Goal: Task Accomplishment & Management: Manage account settings

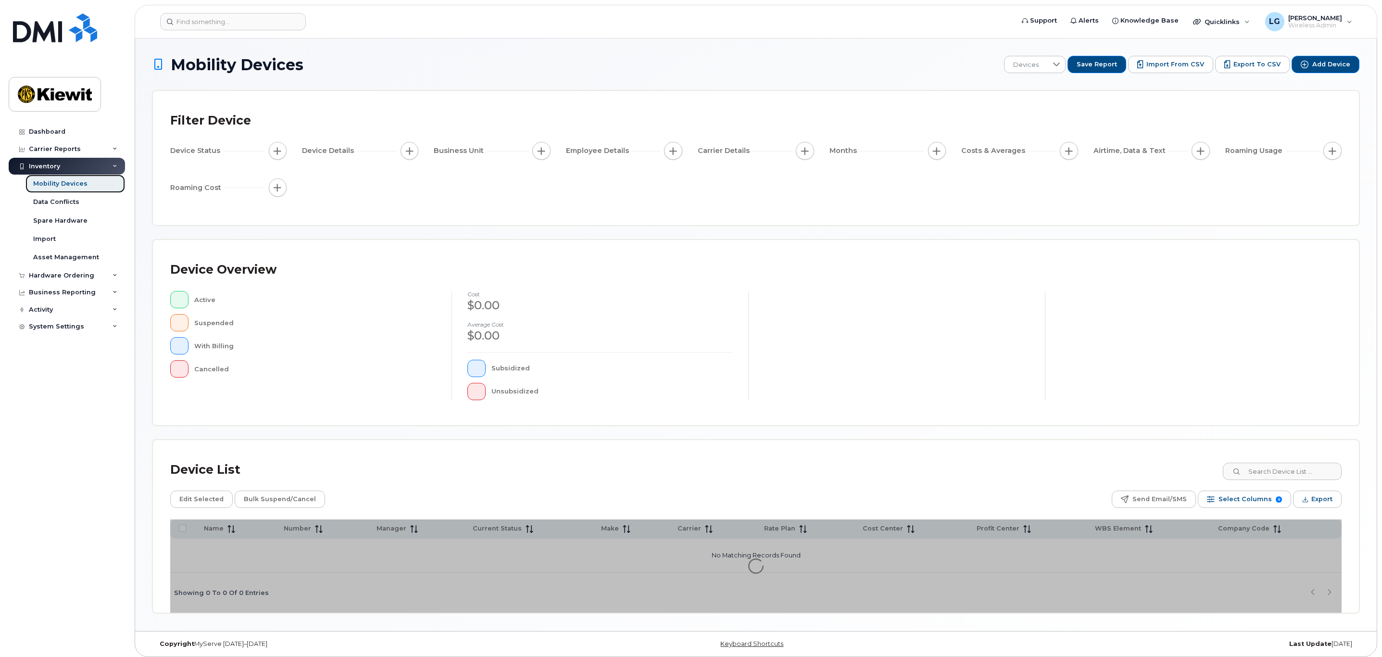
click at [65, 184] on div "Mobility Devices" at bounding box center [60, 183] width 54 height 9
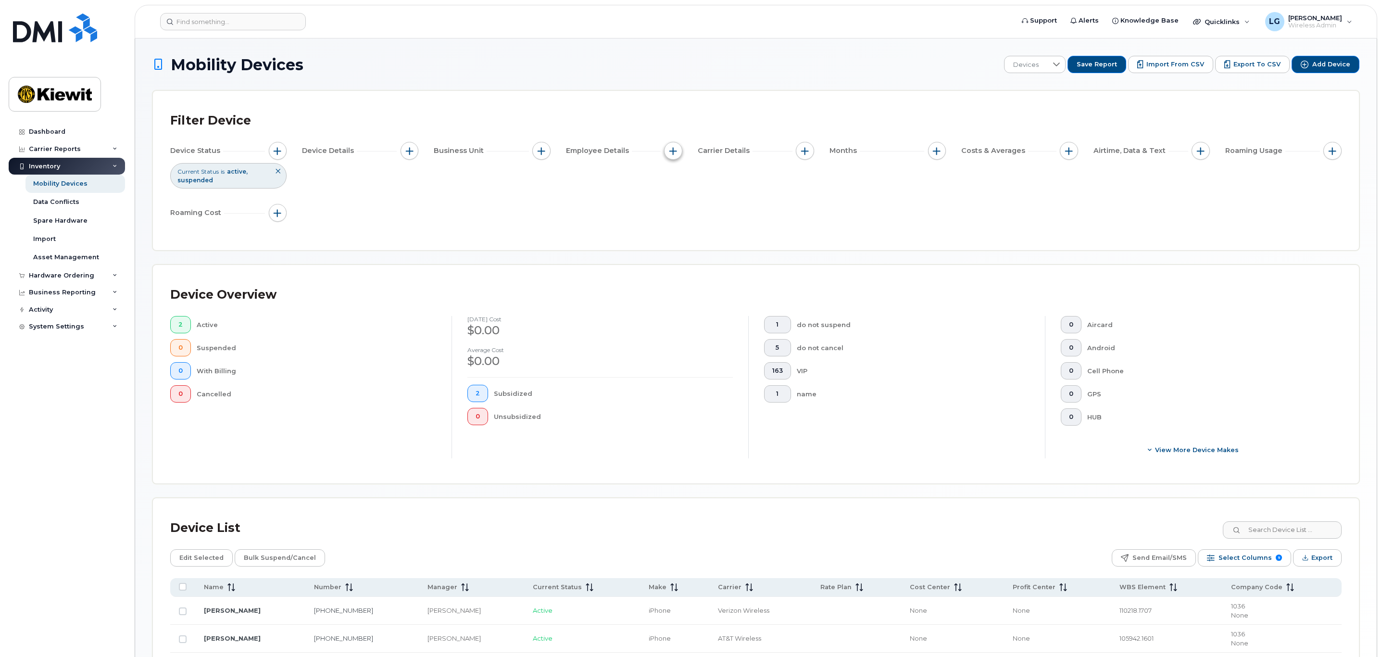
click at [670, 152] on span "button" at bounding box center [674, 151] width 8 height 8
click at [677, 181] on input "Employee Name" at bounding box center [676, 181] width 8 height 8
checkbox input "true"
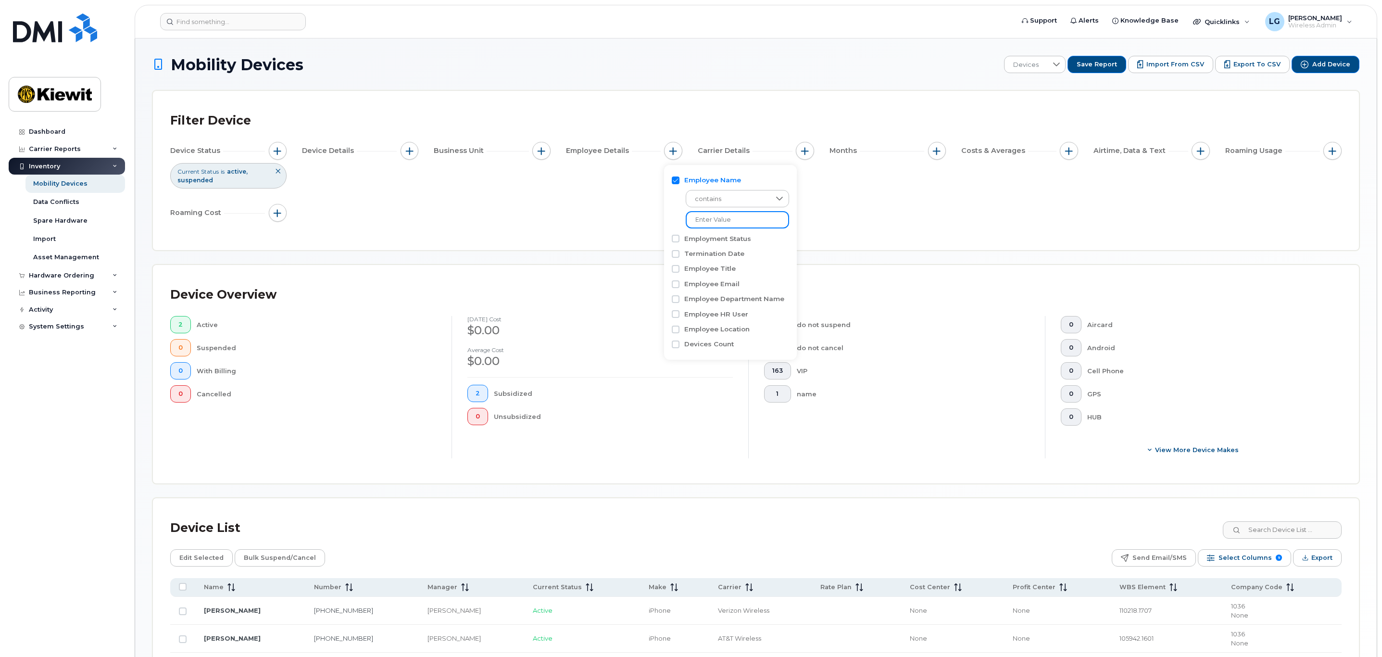
click at [727, 218] on input at bounding box center [737, 219] width 103 height 17
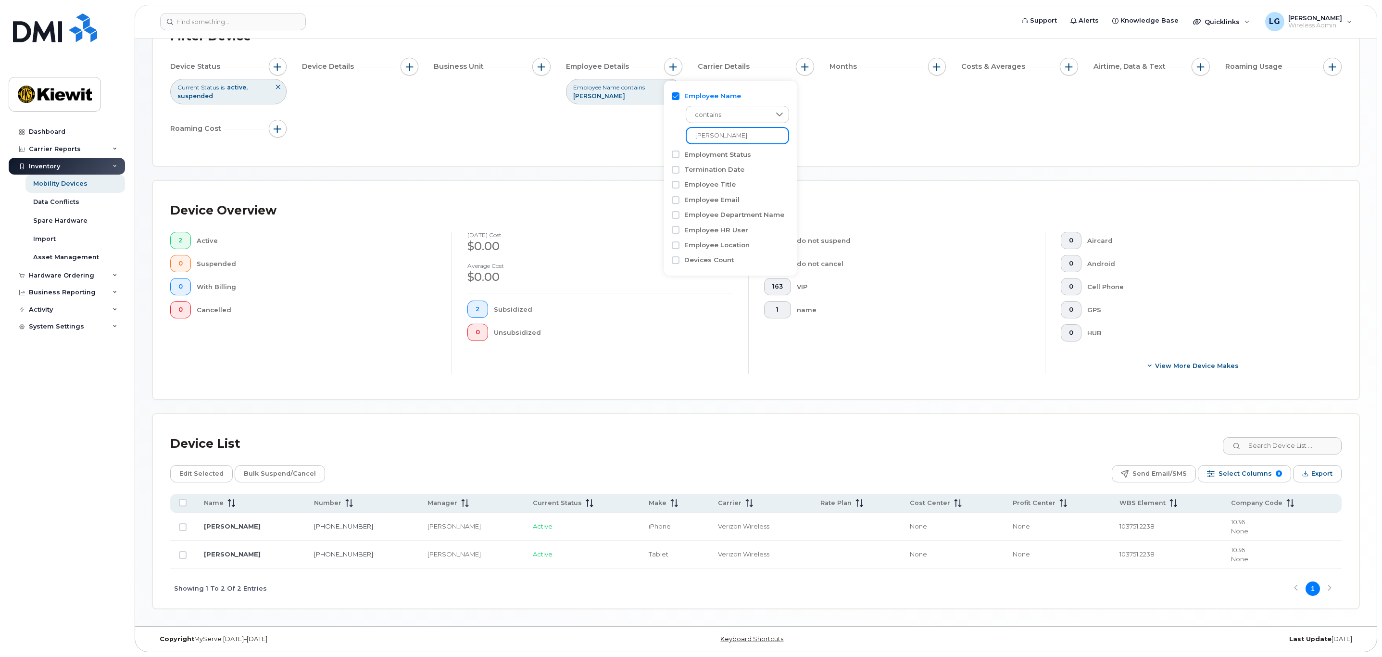
scroll to position [87, 0]
type input "aaron john"
click at [179, 527] on input "Row Unselected" at bounding box center [183, 527] width 8 height 8
checkbox input "true"
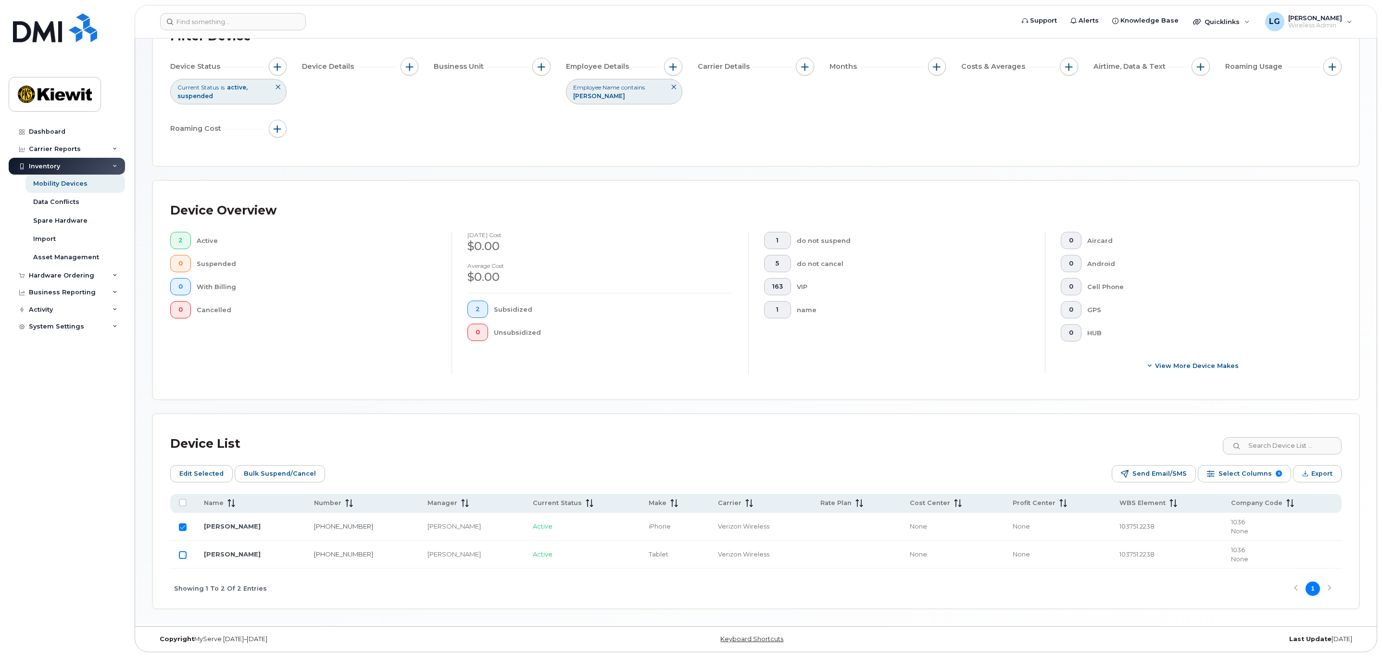
click at [182, 554] on input "Row Unselected" at bounding box center [183, 555] width 8 height 8
checkbox input "true"
click at [201, 473] on span "Edit Selected" at bounding box center [201, 474] width 44 height 14
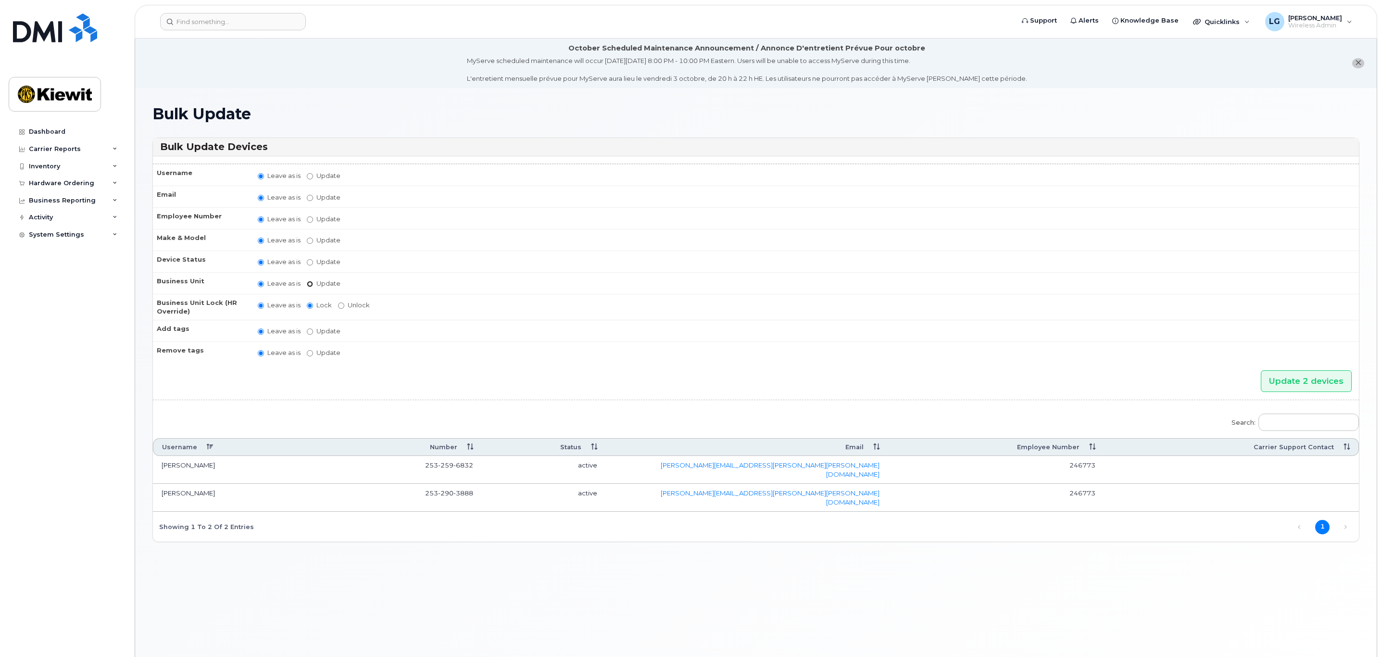
click at [311, 286] on input "Update" at bounding box center [310, 284] width 6 height 6
radio input "true"
radio input "false"
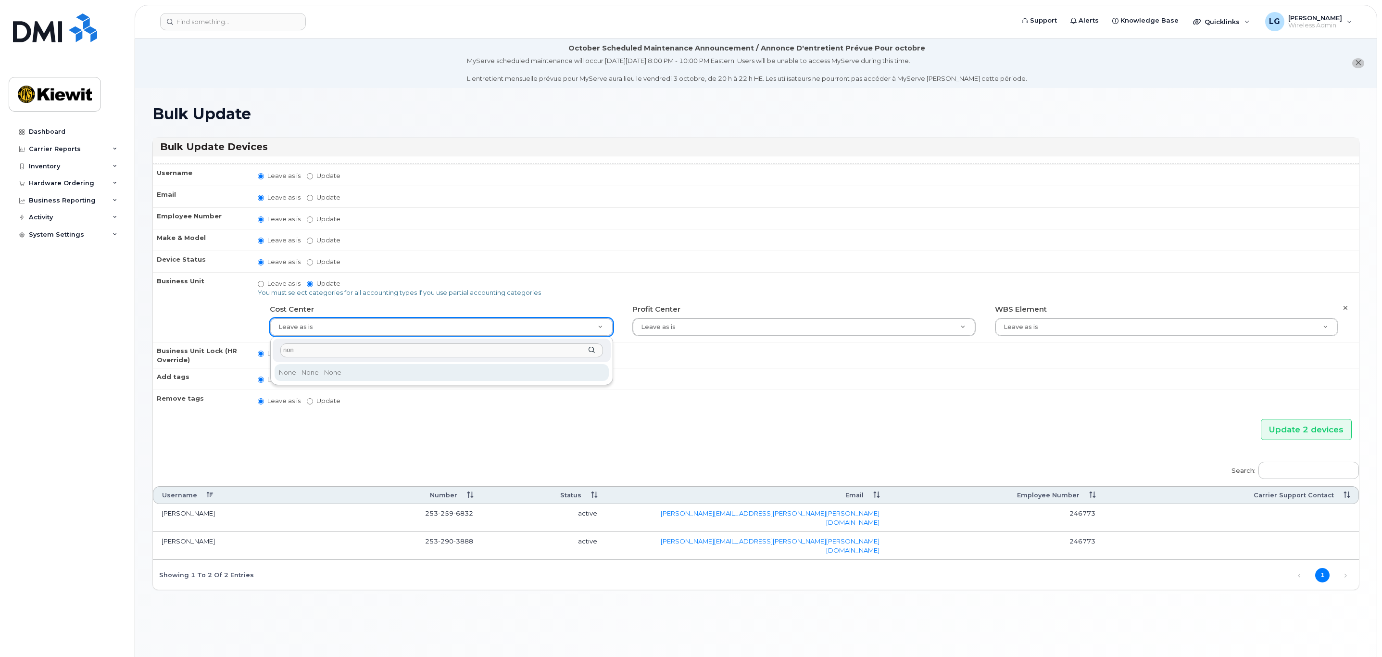
type input "non"
type input "29629358"
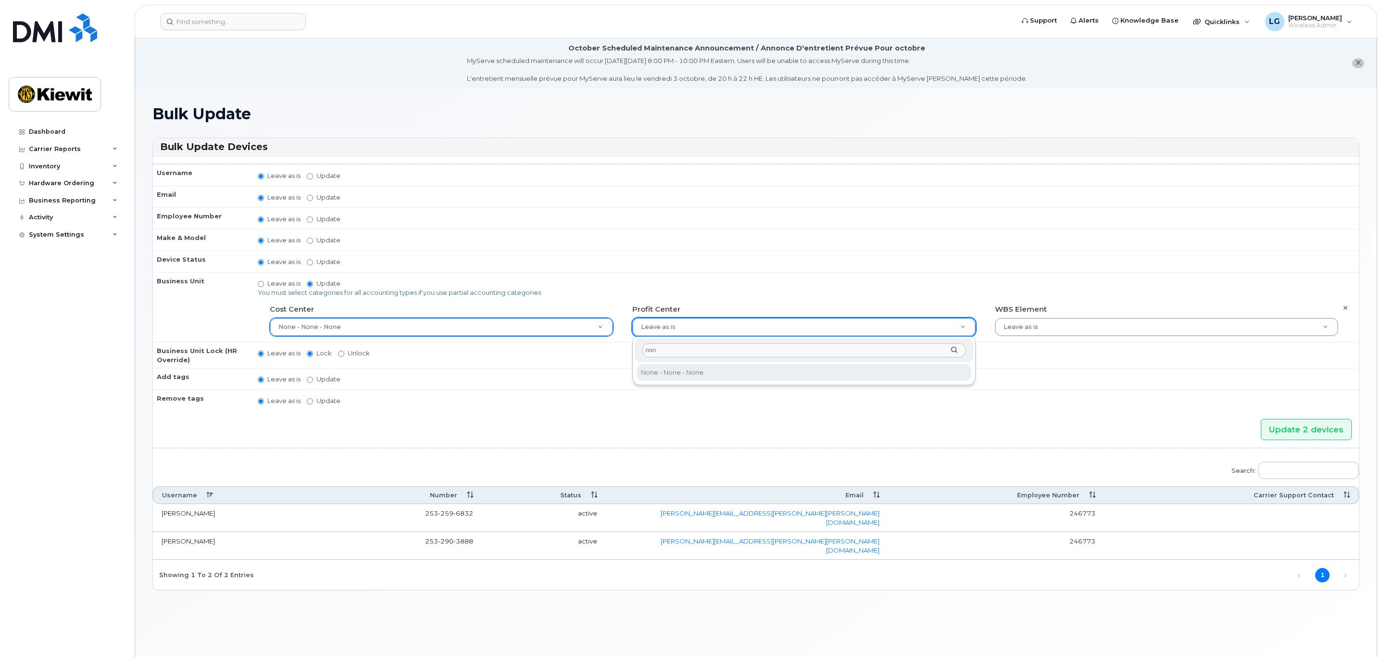
type input "non"
type input "29629357"
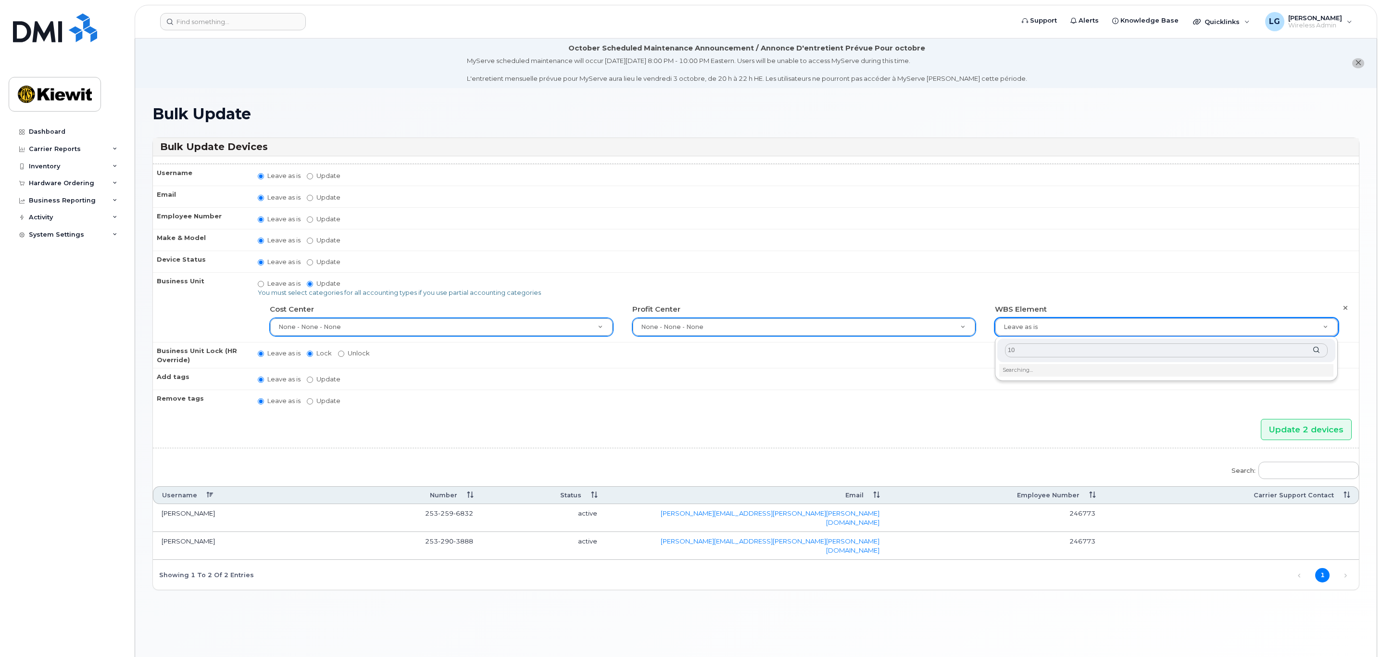
type input "1"
type input "106525.1176"
type input "36071640"
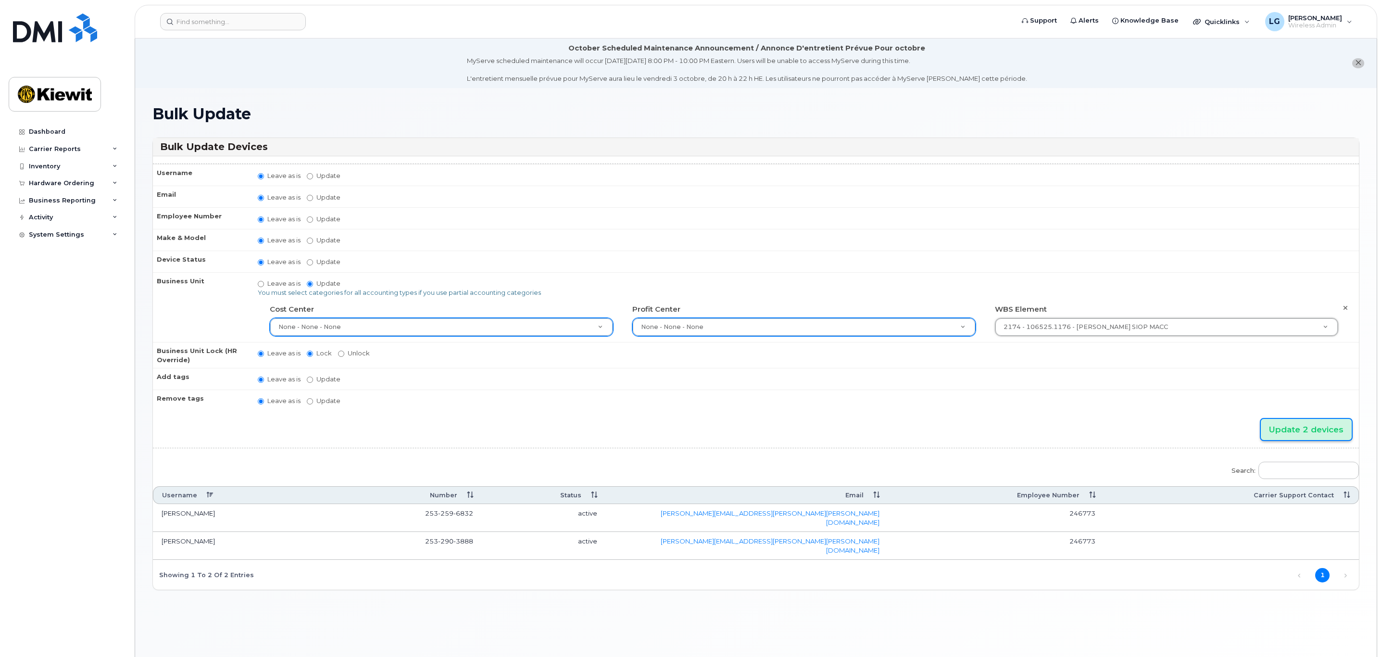
click at [1304, 434] on input "Update 2 devices" at bounding box center [1306, 430] width 91 height 22
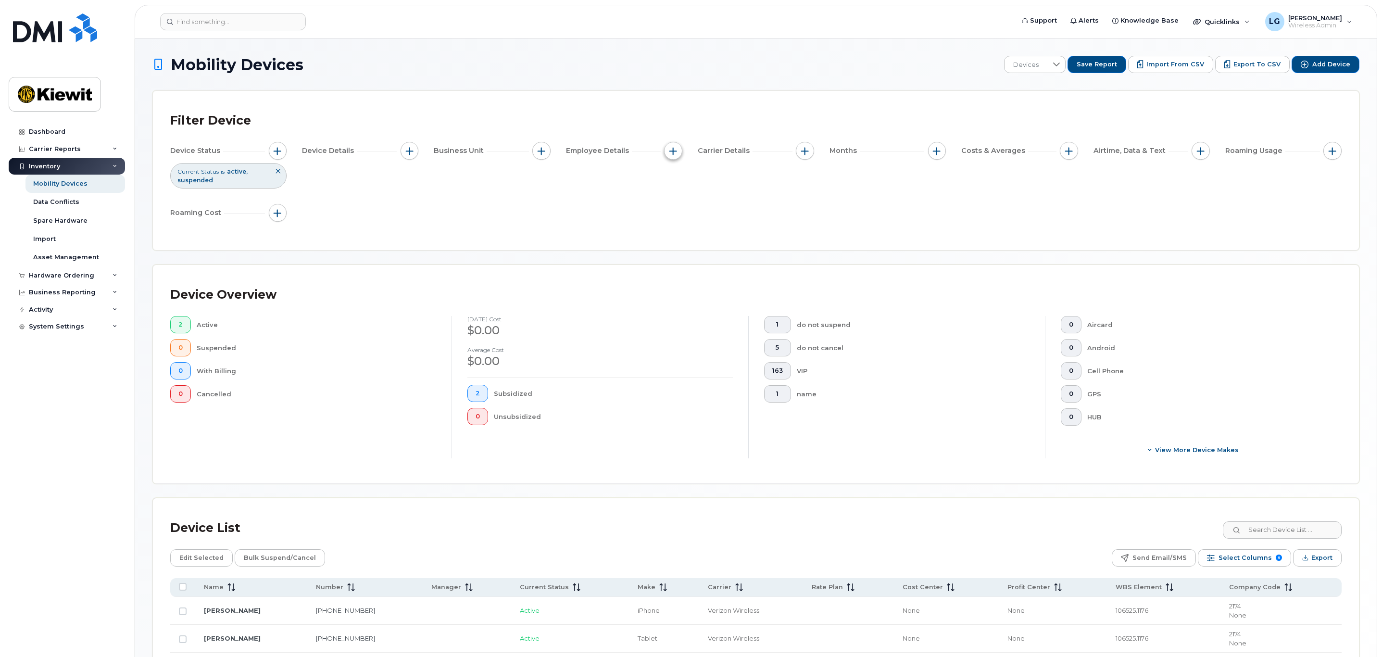
click at [675, 152] on span "button" at bounding box center [674, 151] width 8 height 8
click at [677, 178] on input "Employee Name" at bounding box center [676, 181] width 8 height 8
checkbox input "true"
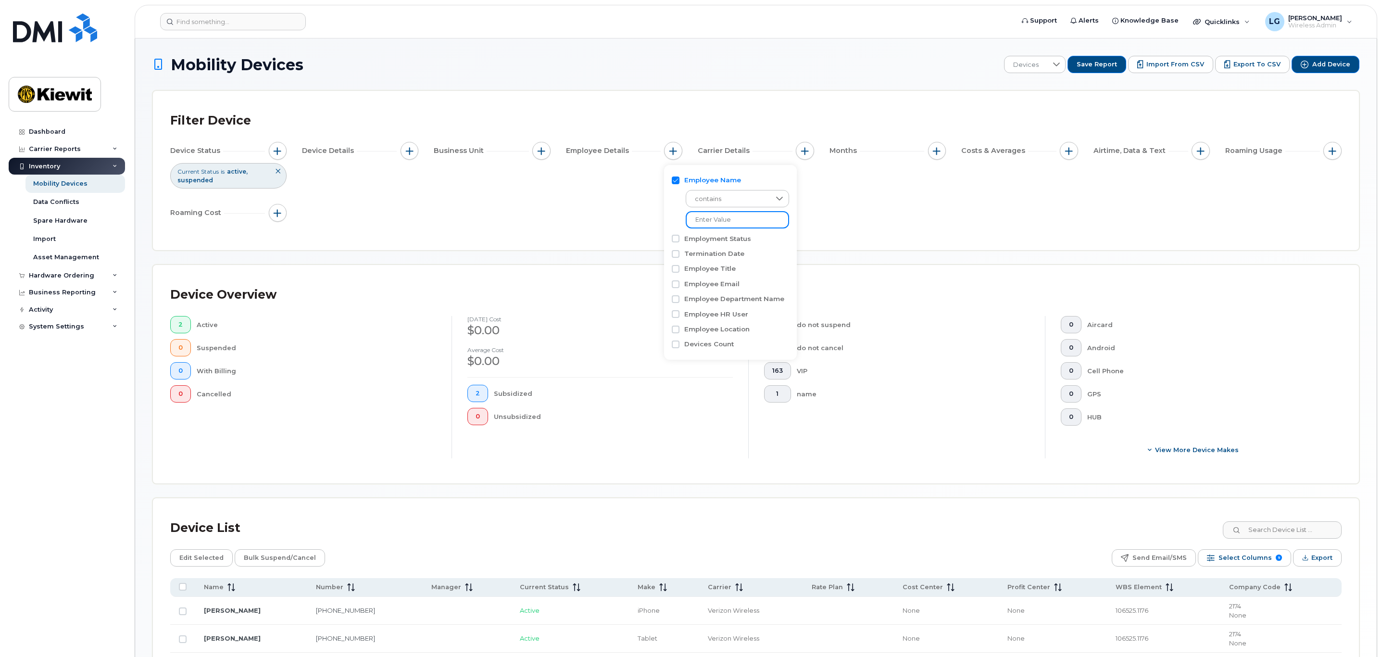
click at [734, 223] on input at bounding box center [737, 219] width 103 height 17
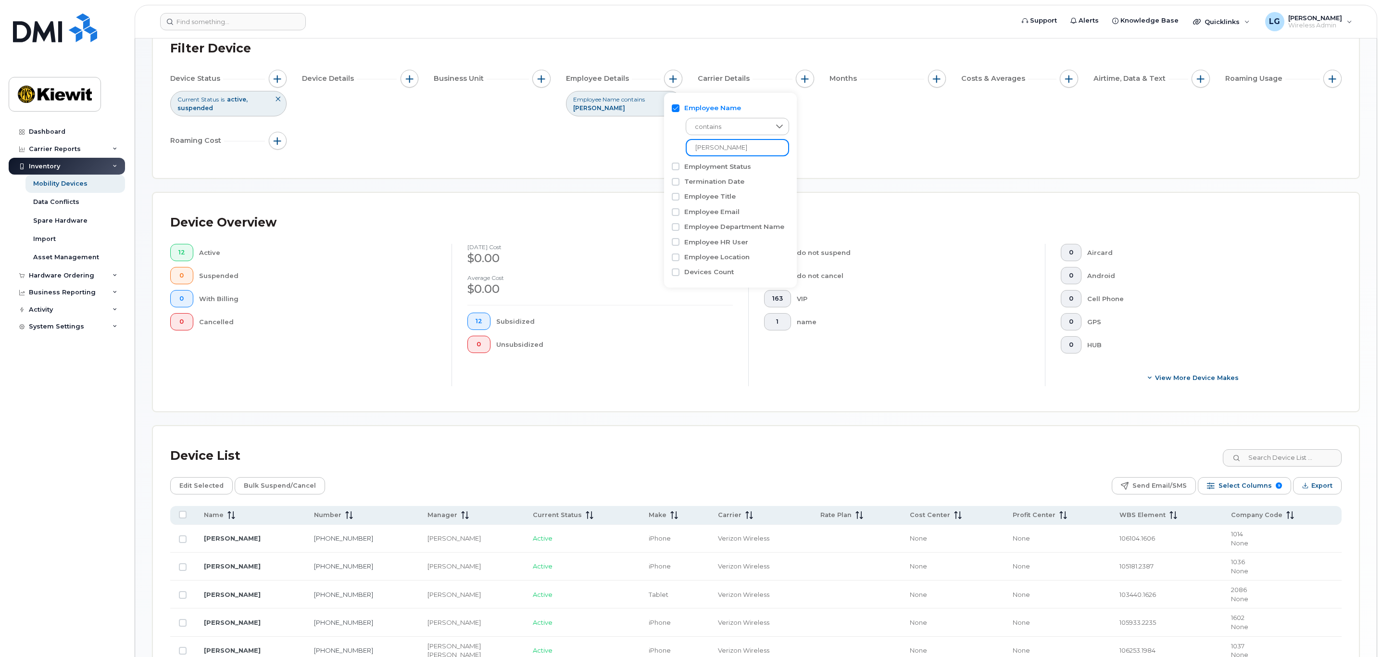
scroll to position [144, 0]
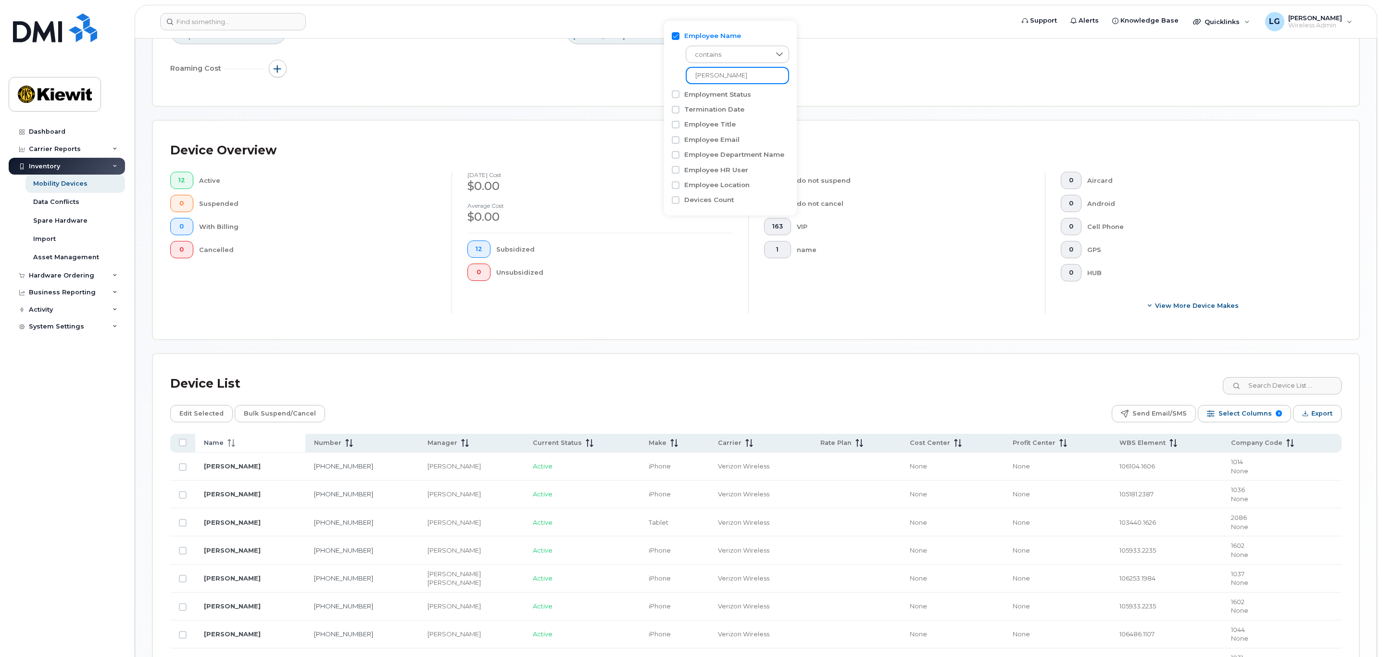
type input "emerson"
click at [239, 444] on div "Name" at bounding box center [250, 443] width 93 height 9
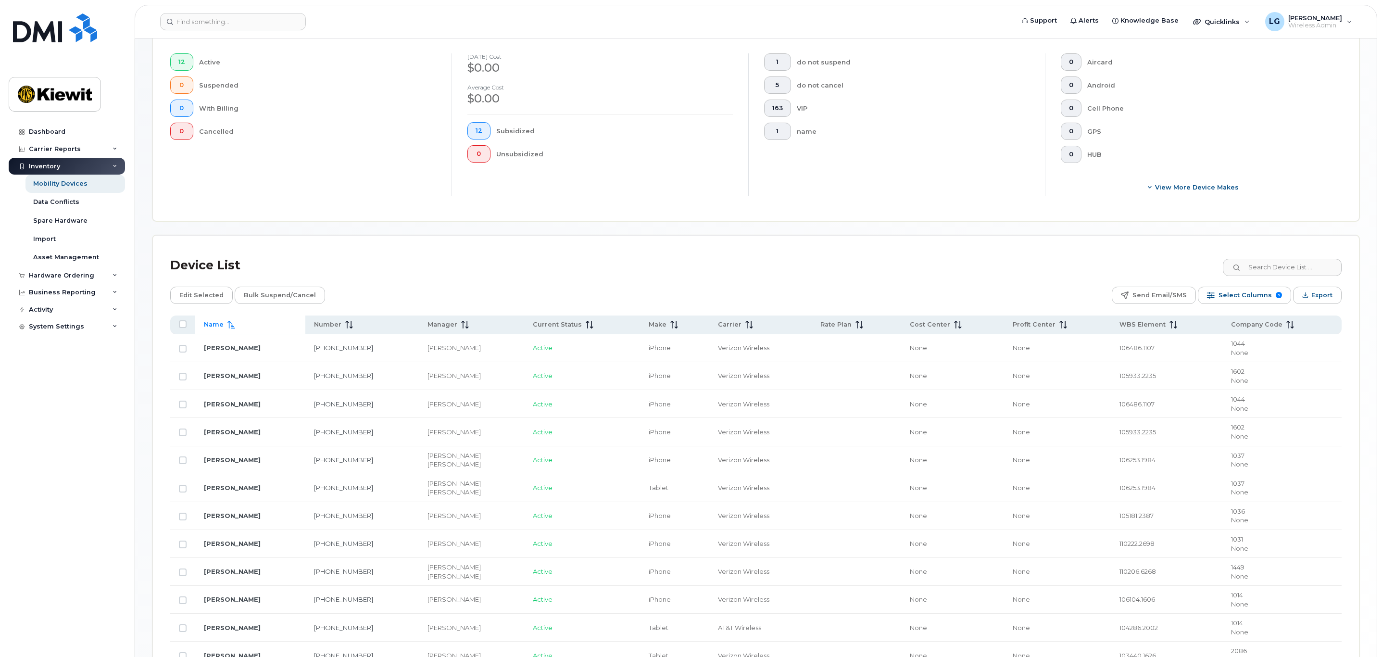
scroll to position [289, 0]
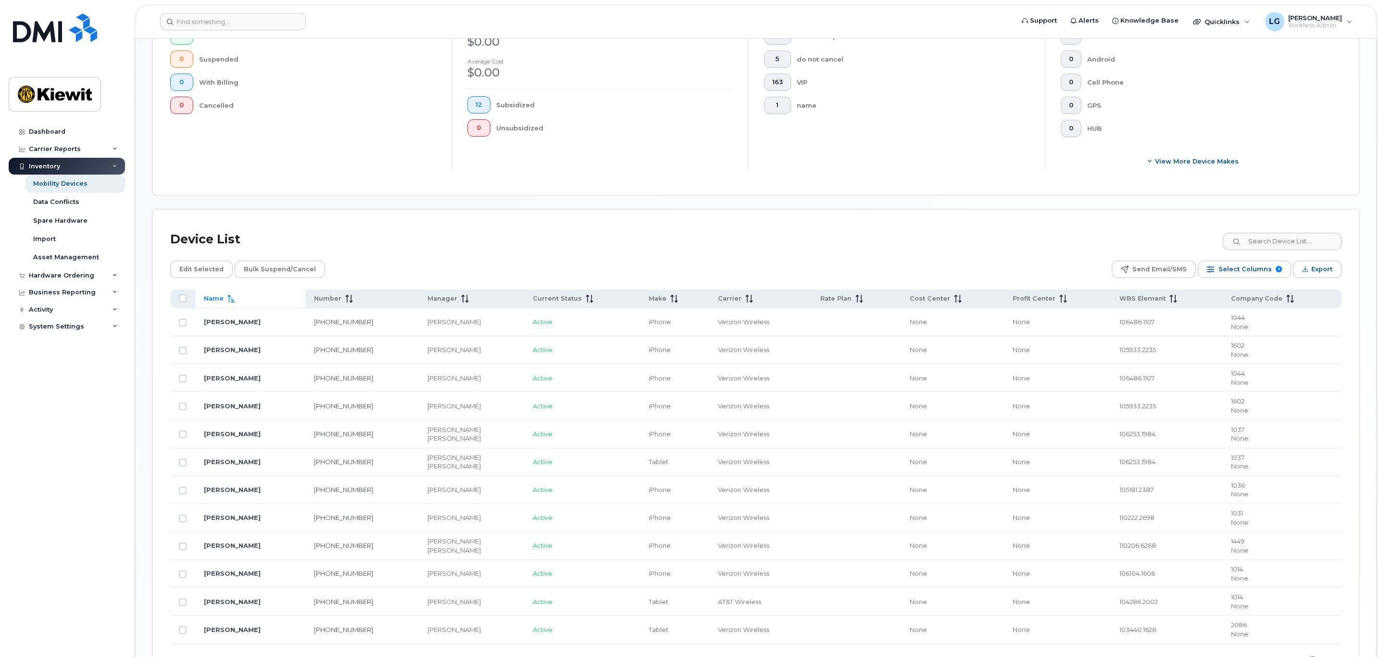
click at [224, 299] on span at bounding box center [230, 298] width 12 height 9
click at [182, 354] on input "Row Unselected" at bounding box center [183, 351] width 8 height 8
click at [182, 354] on input "Row Selected" at bounding box center [183, 351] width 8 height 8
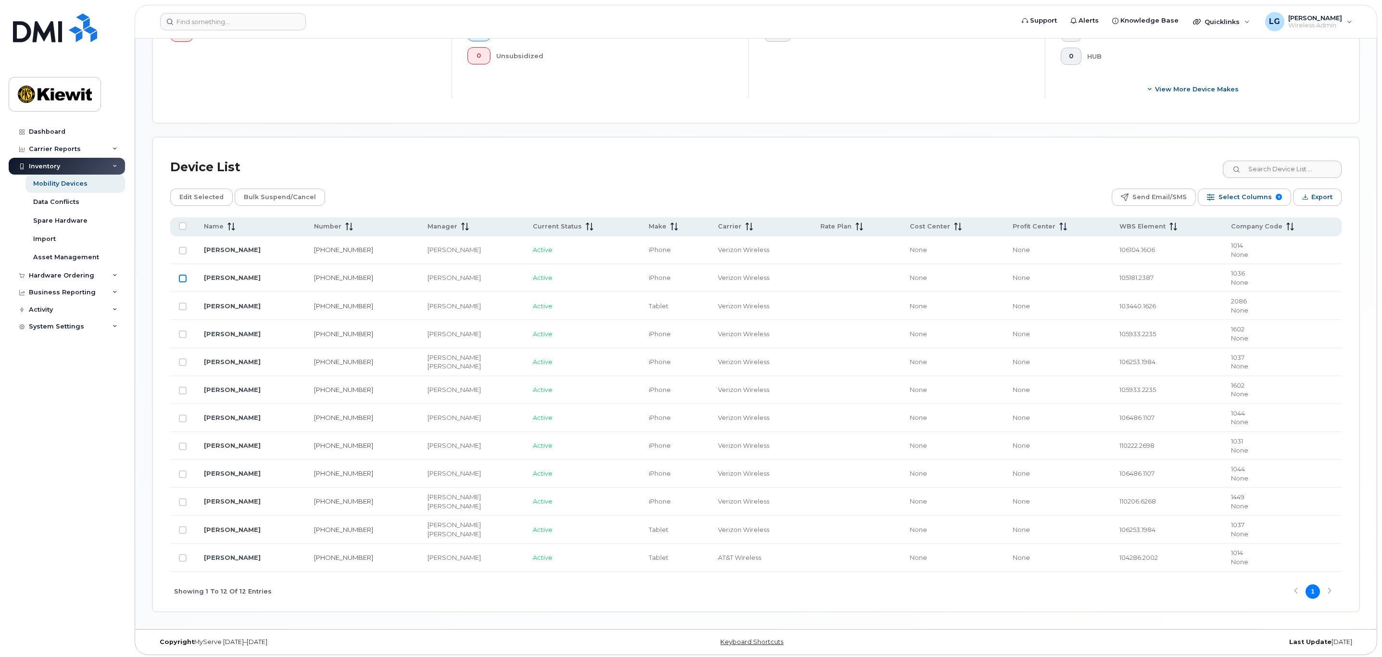
click at [180, 280] on input "Row Unselected" at bounding box center [183, 279] width 8 height 8
checkbox input "true"
click at [188, 198] on span "Edit Selected" at bounding box center [201, 197] width 44 height 14
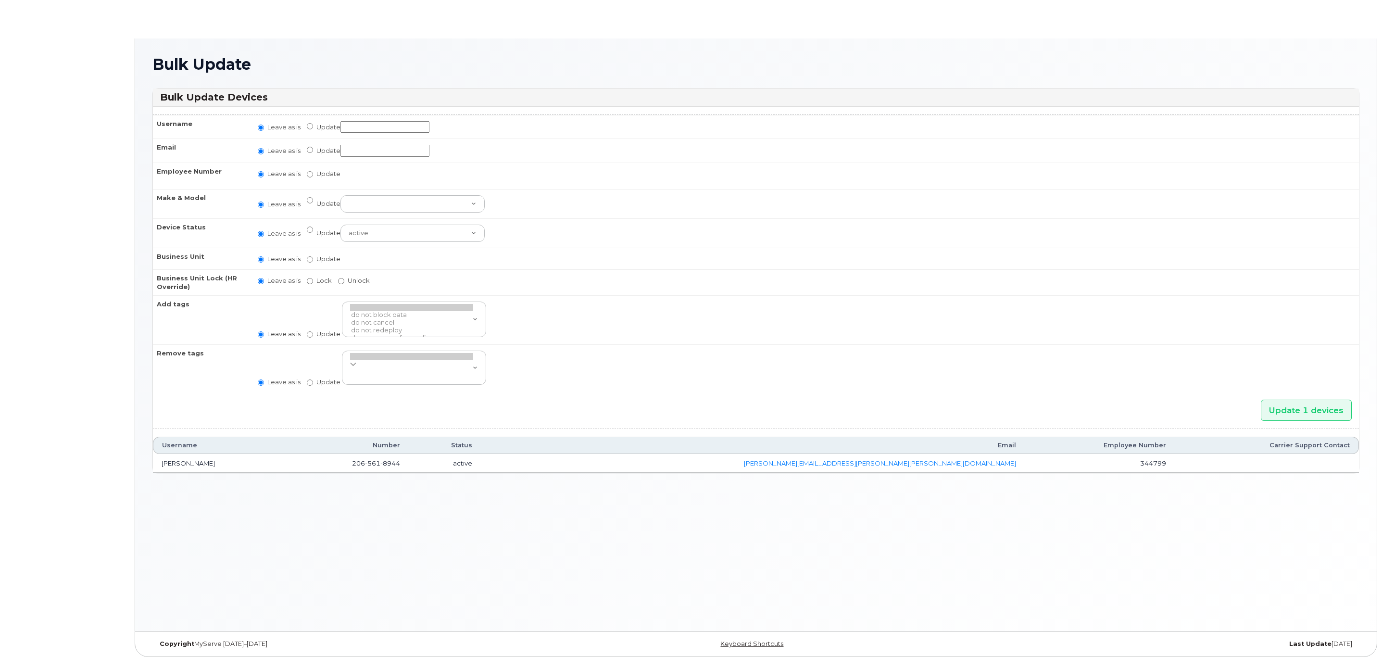
radio input "true"
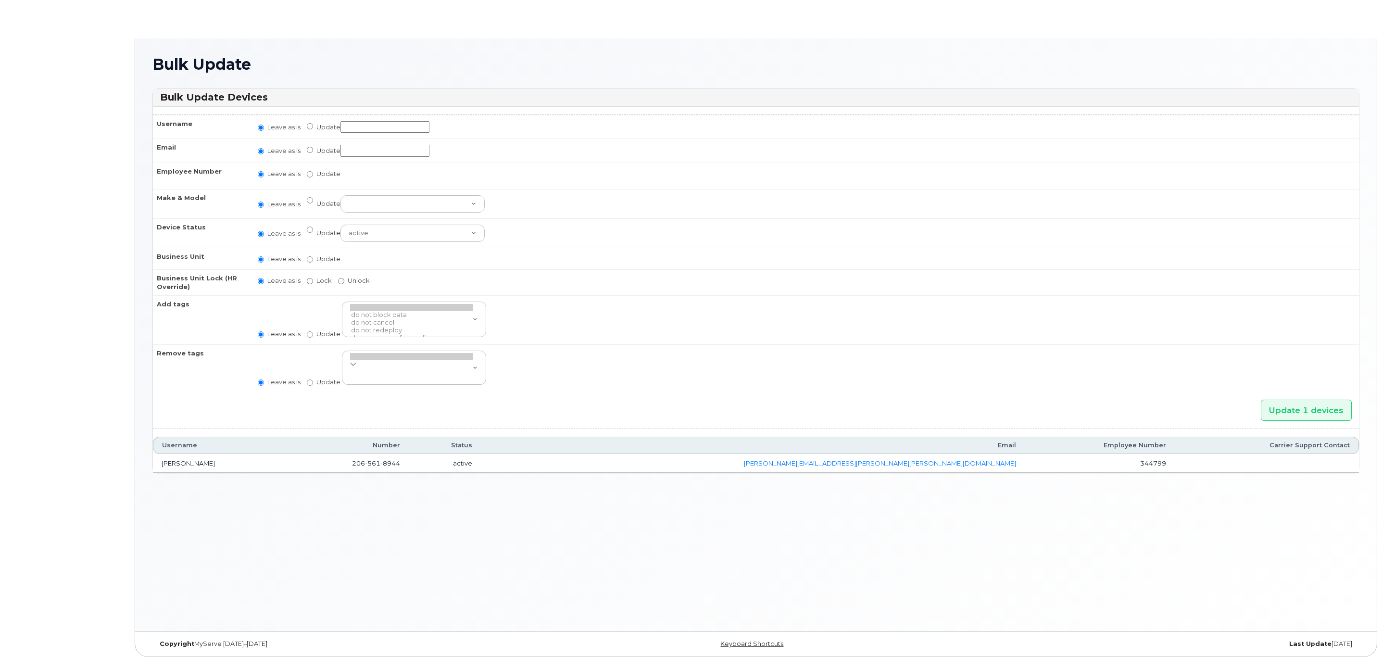
radio input "true"
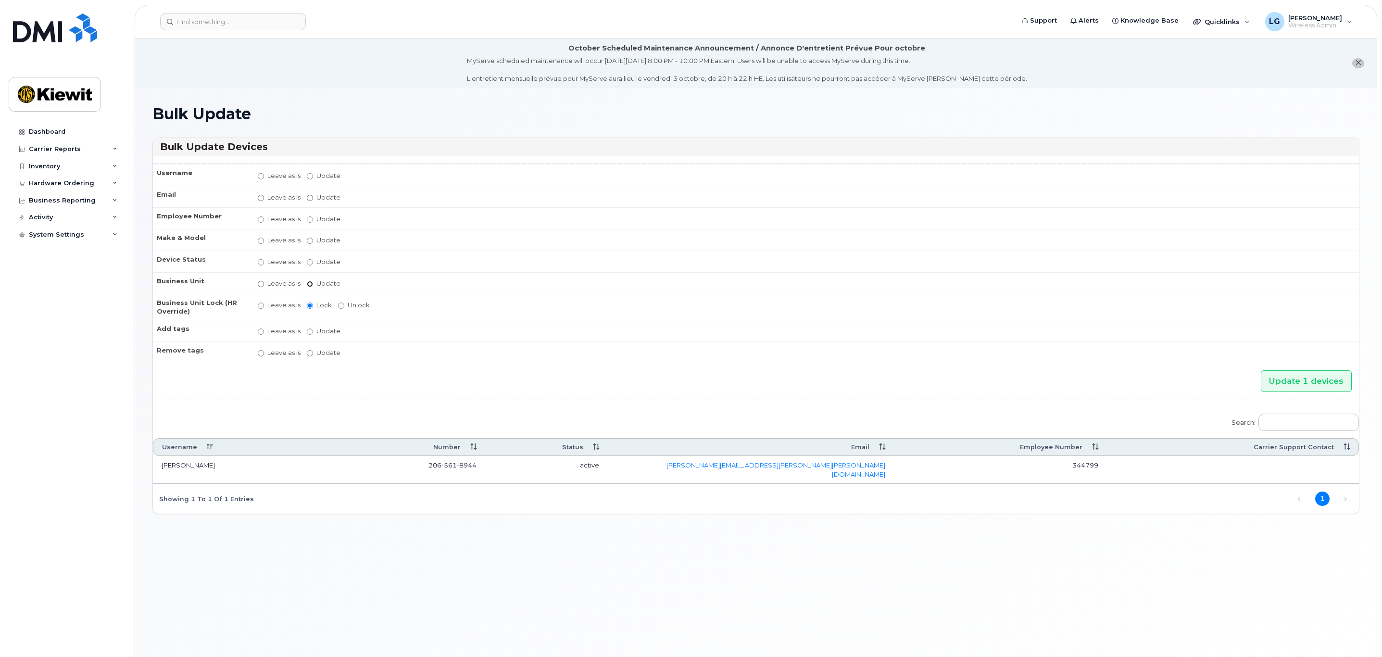
click at [311, 285] on input "Update" at bounding box center [310, 284] width 6 height 6
radio input "true"
radio input "false"
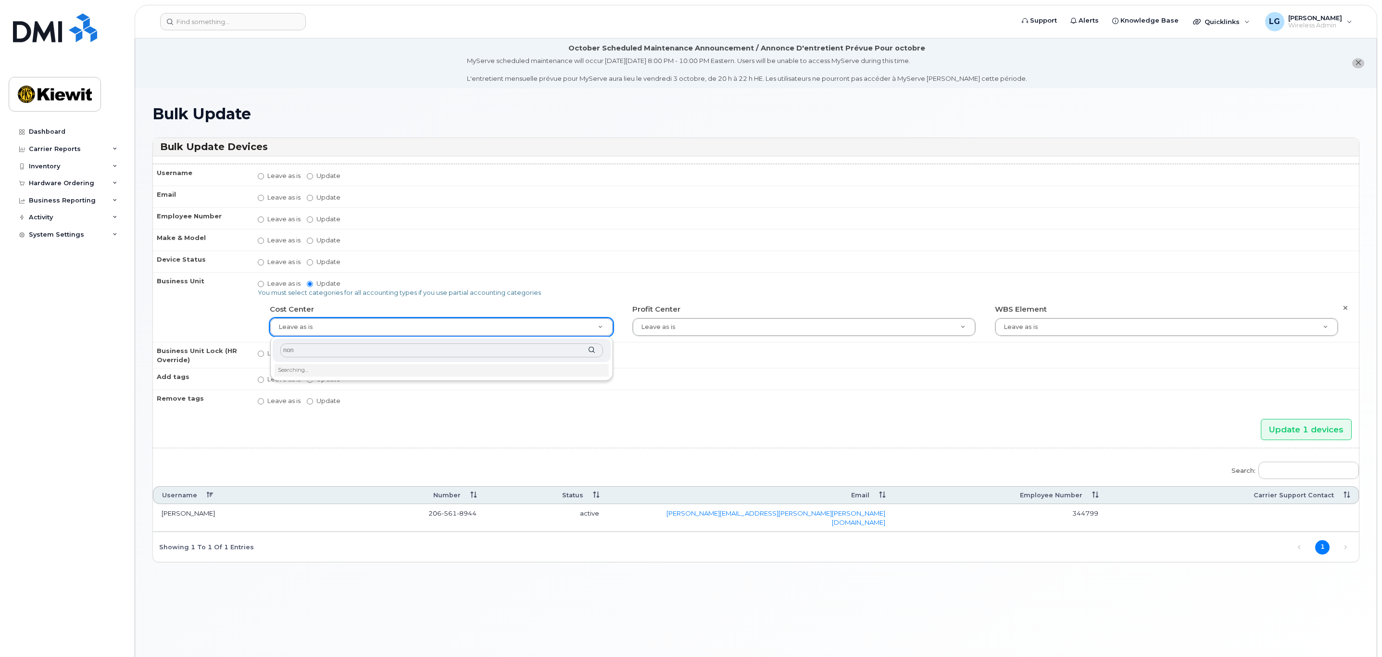
type input "none"
type input "29629358"
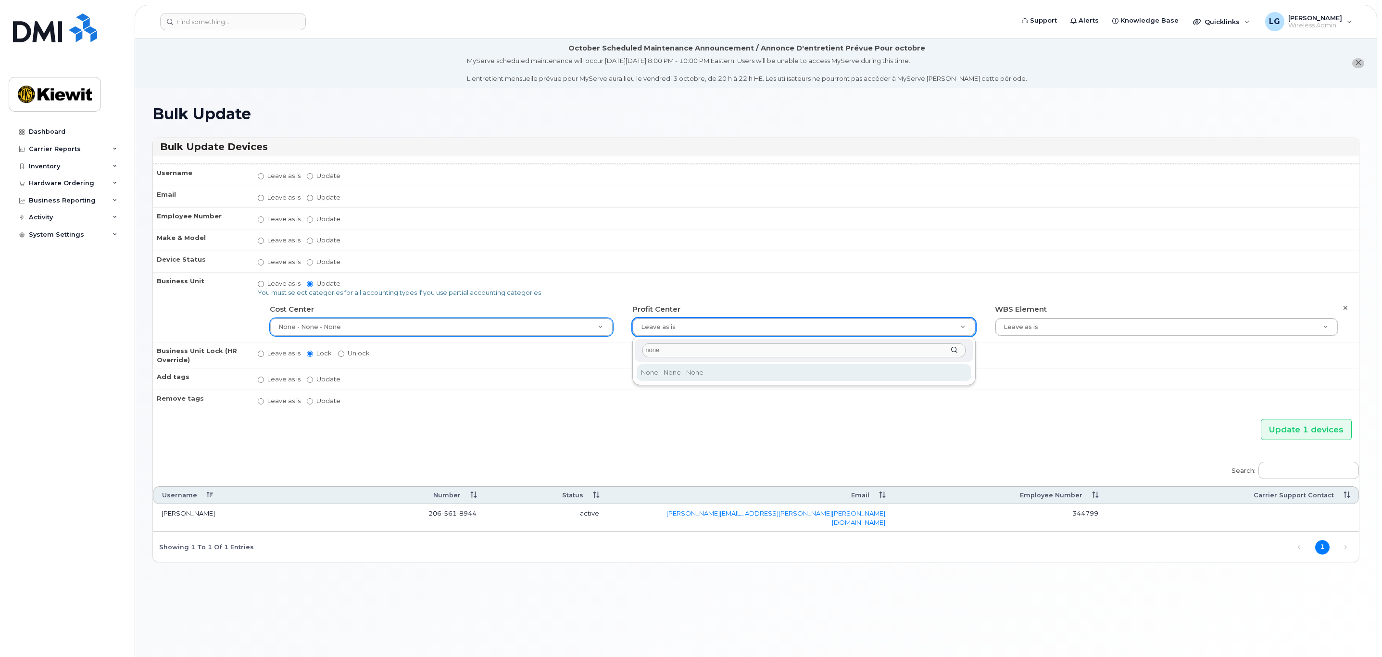
type input "none"
type input "29629357"
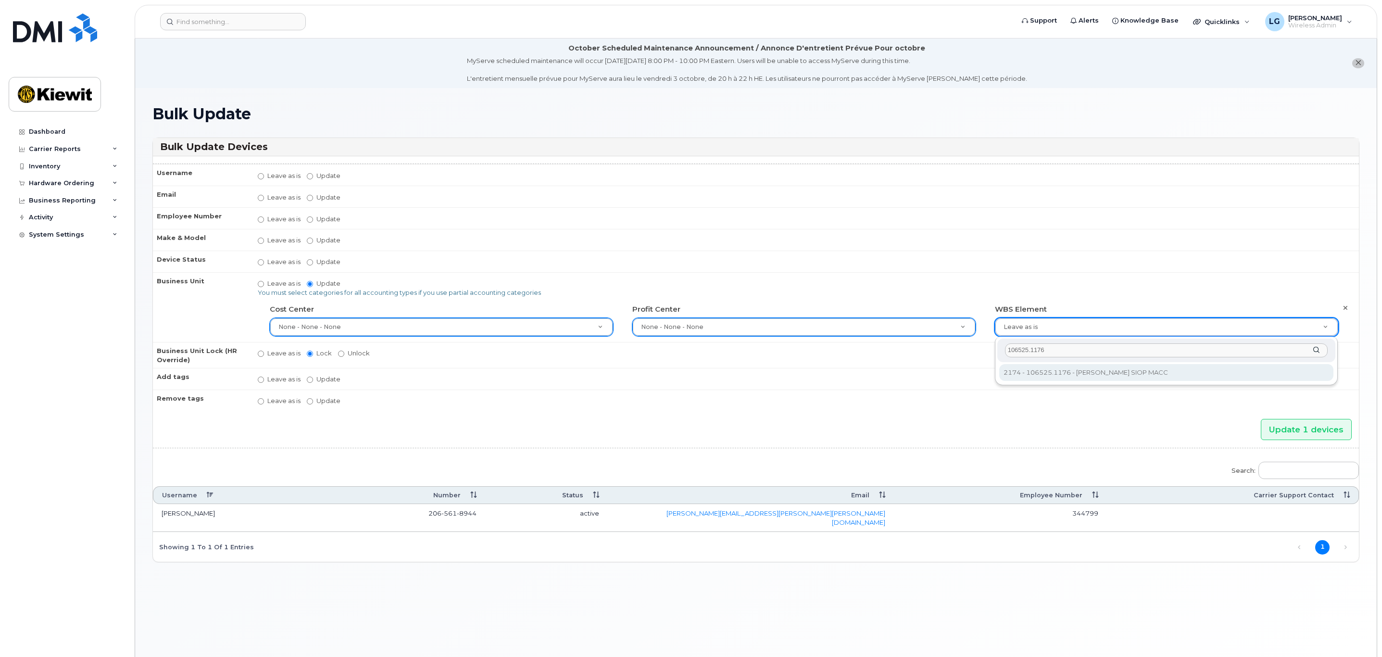
type input "106525.1176"
type input "36071640"
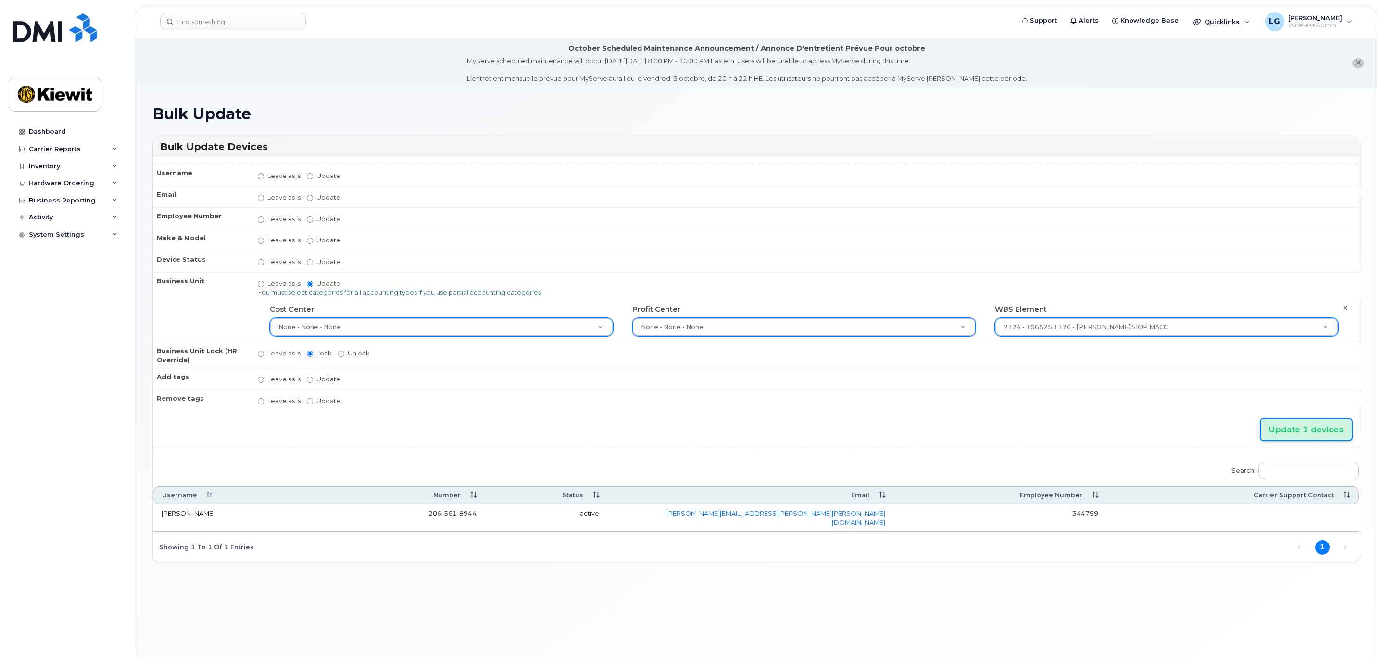
click at [1297, 429] on input "Update 1 devices" at bounding box center [1306, 430] width 91 height 22
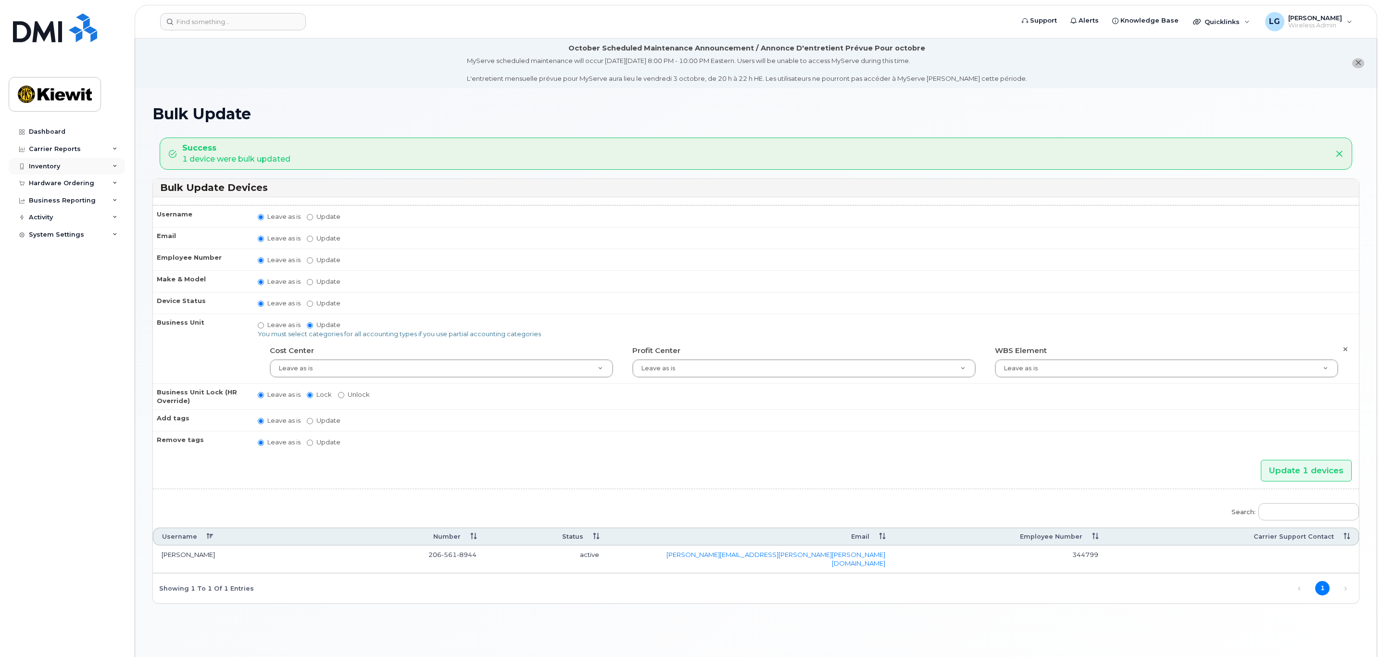
click at [59, 166] on div "Inventory" at bounding box center [44, 167] width 31 height 8
click at [67, 183] on div "Mobility Devices" at bounding box center [60, 183] width 54 height 9
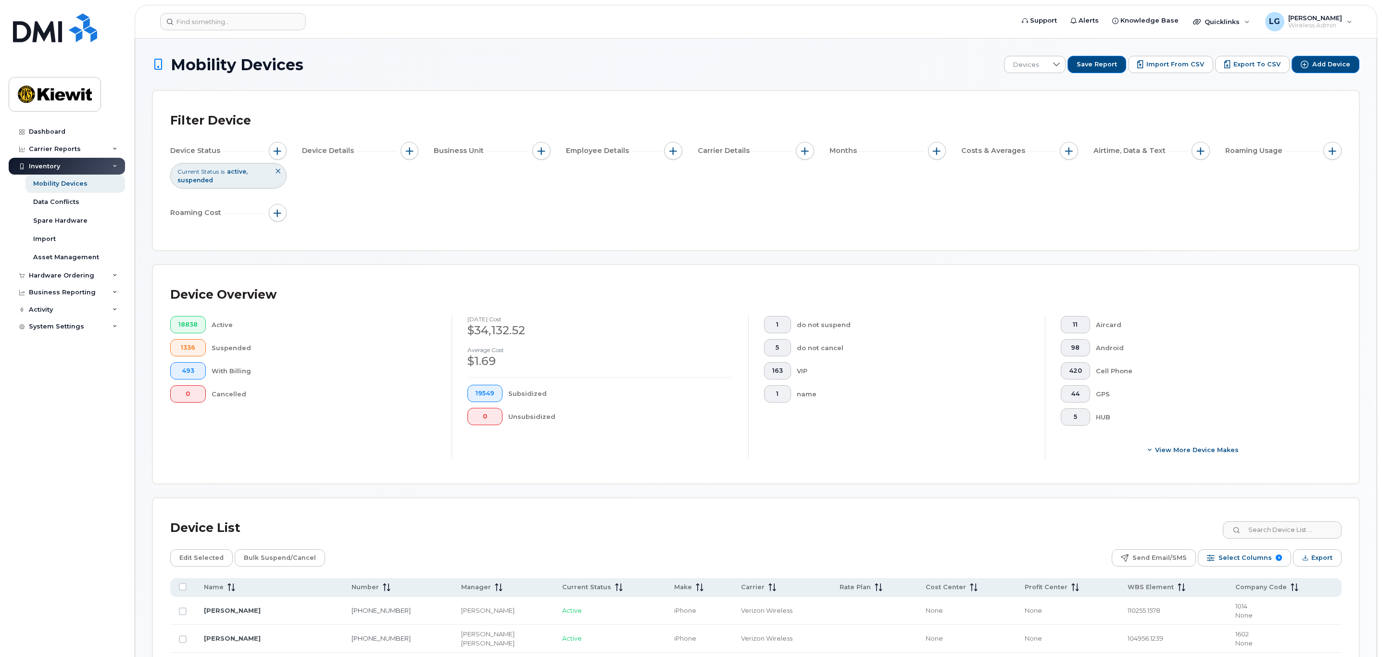
click at [530, 150] on div "Business Unit" at bounding box center [492, 151] width 116 height 18
click at [539, 151] on span "button" at bounding box center [542, 151] width 8 height 8
click at [558, 224] on label "WBS Element" at bounding box center [576, 225] width 47 height 9
click at [548, 224] on input "WBS Element" at bounding box center [544, 226] width 8 height 8
checkbox input "true"
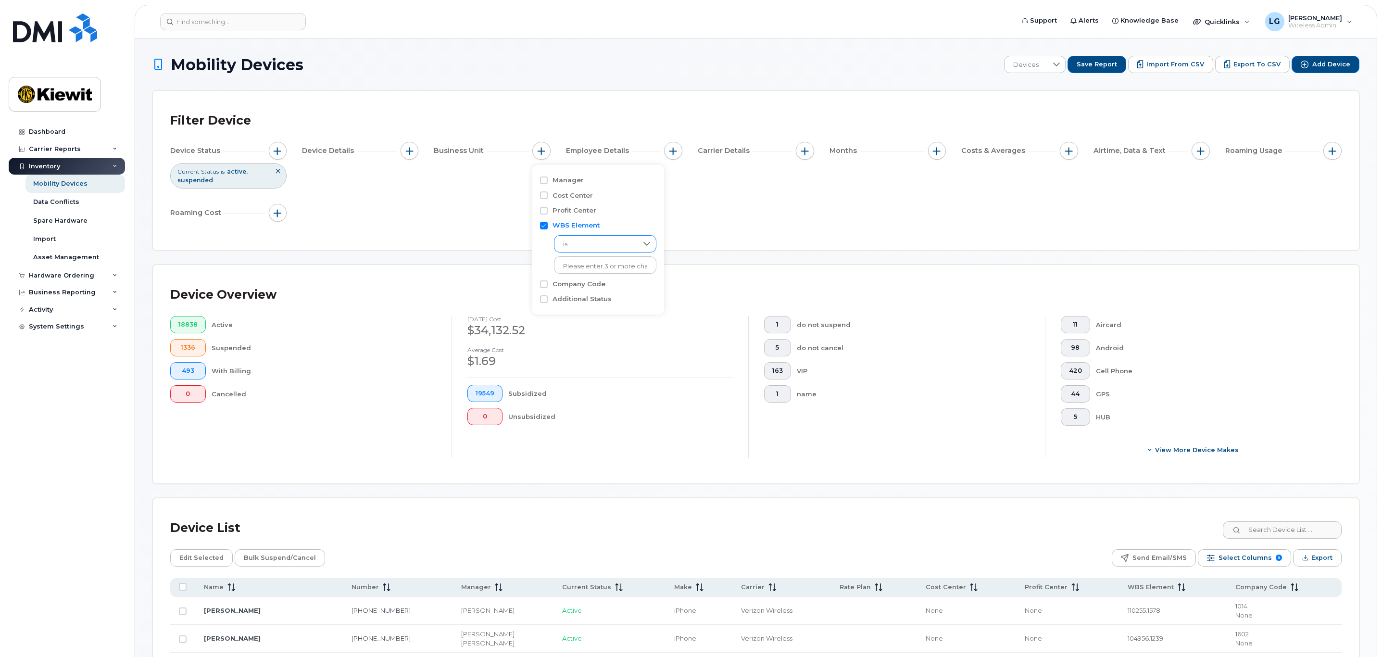
click at [609, 243] on span "is" at bounding box center [596, 244] width 83 height 17
click at [594, 304] on li "contains" at bounding box center [603, 304] width 98 height 17
click at [597, 261] on input "text" at bounding box center [605, 264] width 103 height 17
click at [592, 264] on input "text" at bounding box center [605, 264] width 103 height 17
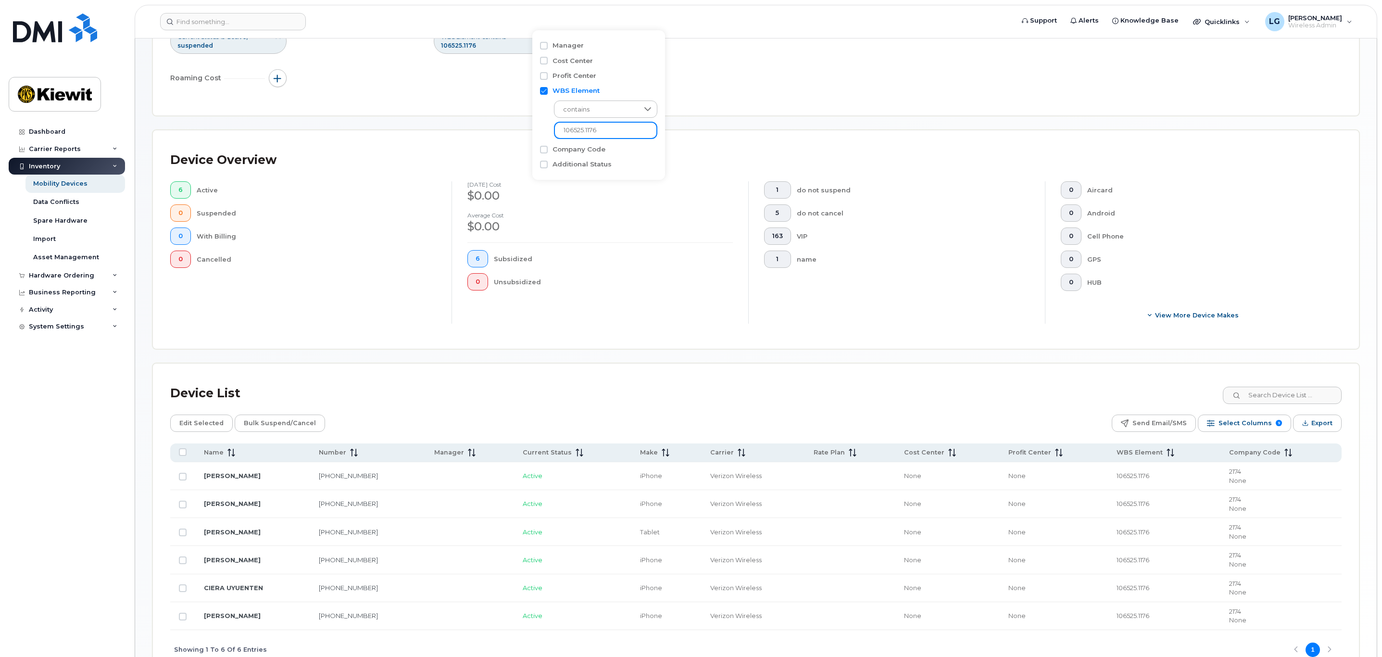
scroll to position [144, 0]
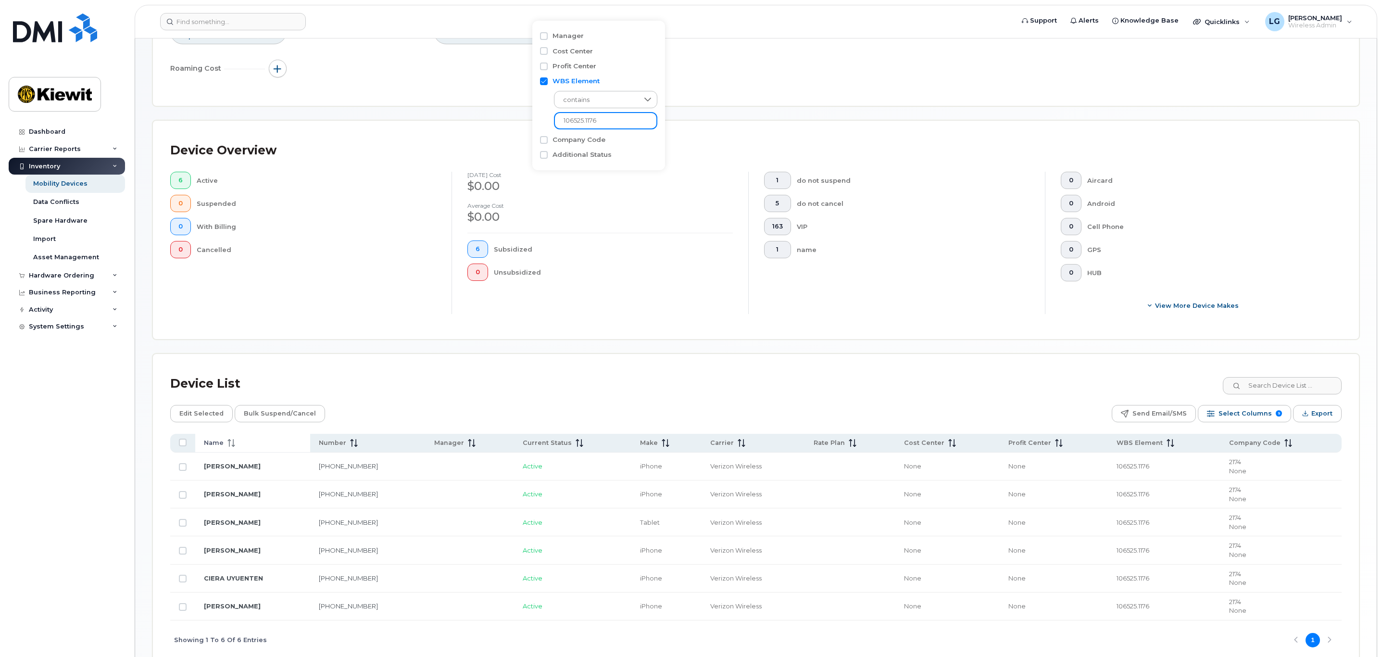
type input "106525.1176"
click at [234, 442] on icon at bounding box center [232, 443] width 8 height 8
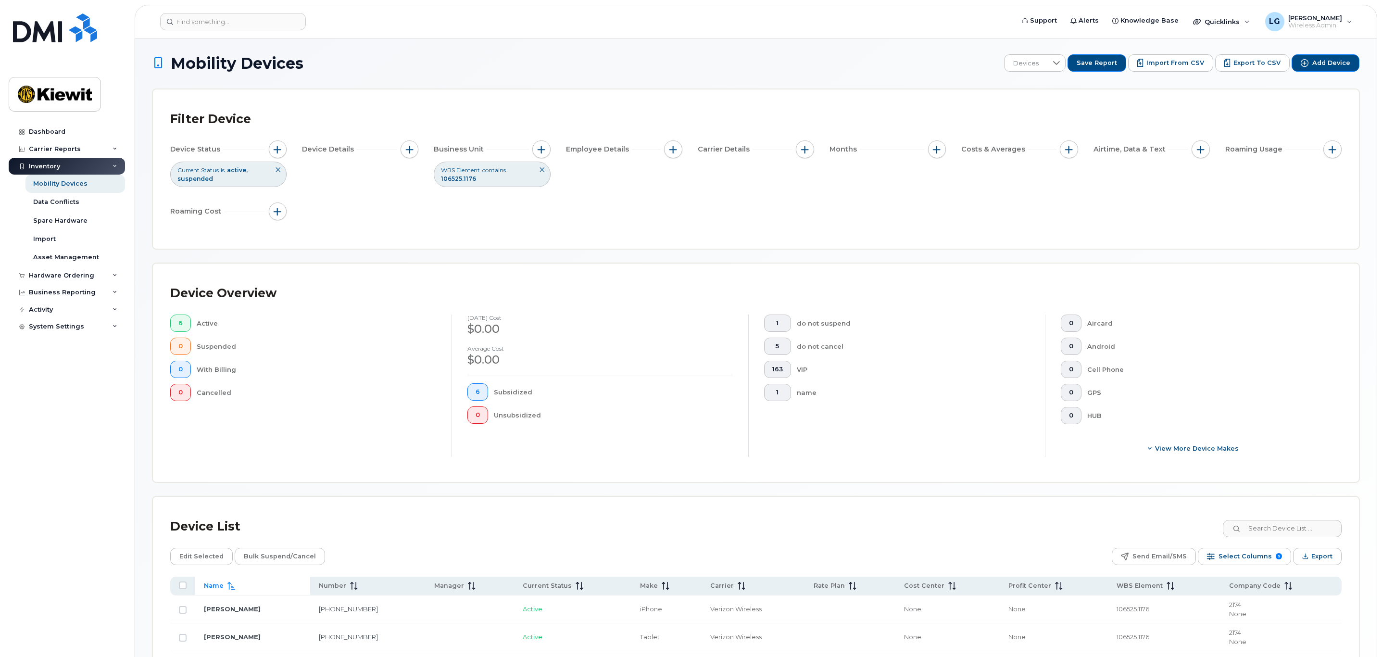
scroll to position [0, 0]
click at [544, 173] on icon at bounding box center [542, 171] width 6 height 6
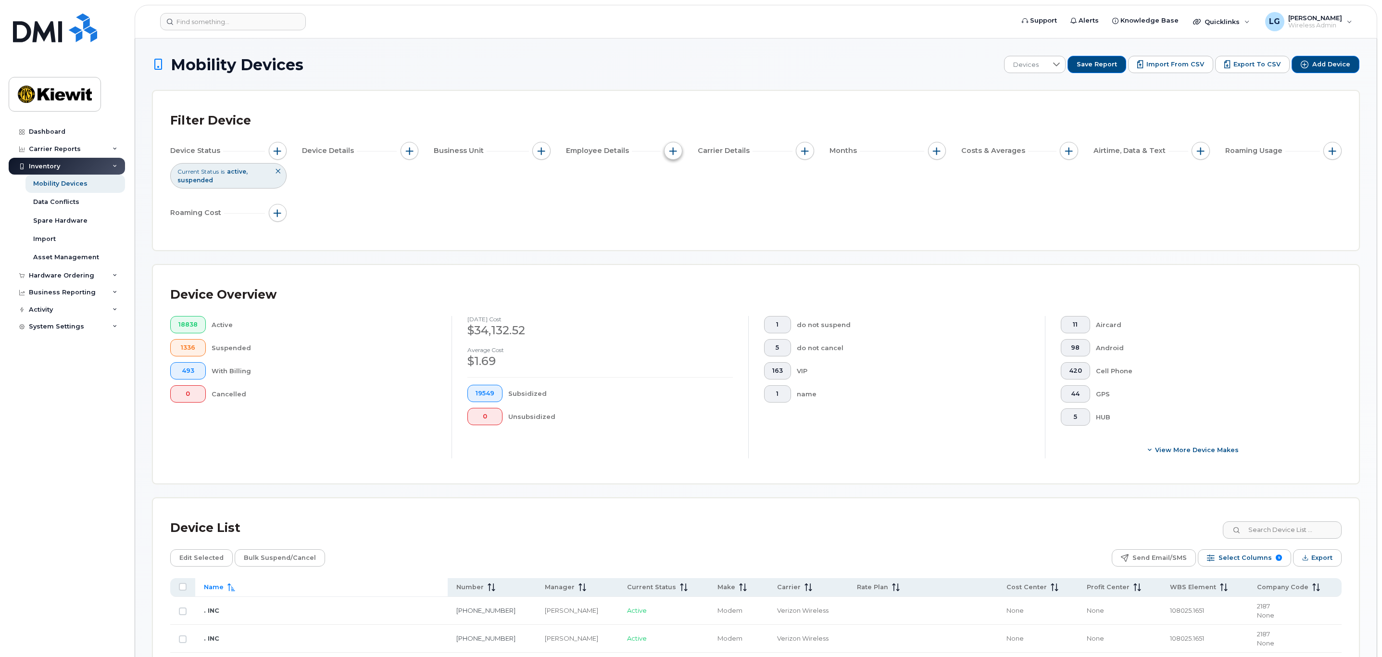
click at [672, 153] on span "button" at bounding box center [674, 151] width 8 height 8
click at [678, 182] on input "Employee Name" at bounding box center [676, 181] width 8 height 8
checkbox input "true"
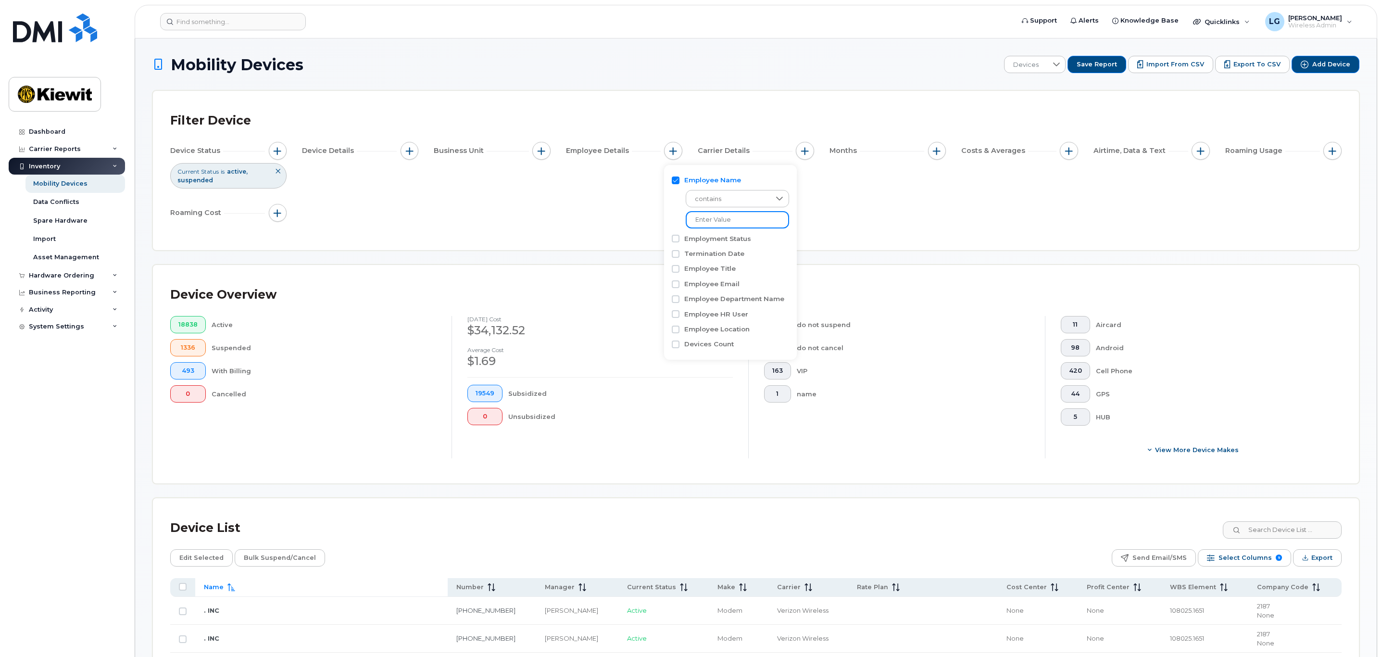
click at [713, 223] on input at bounding box center [737, 219] width 103 height 17
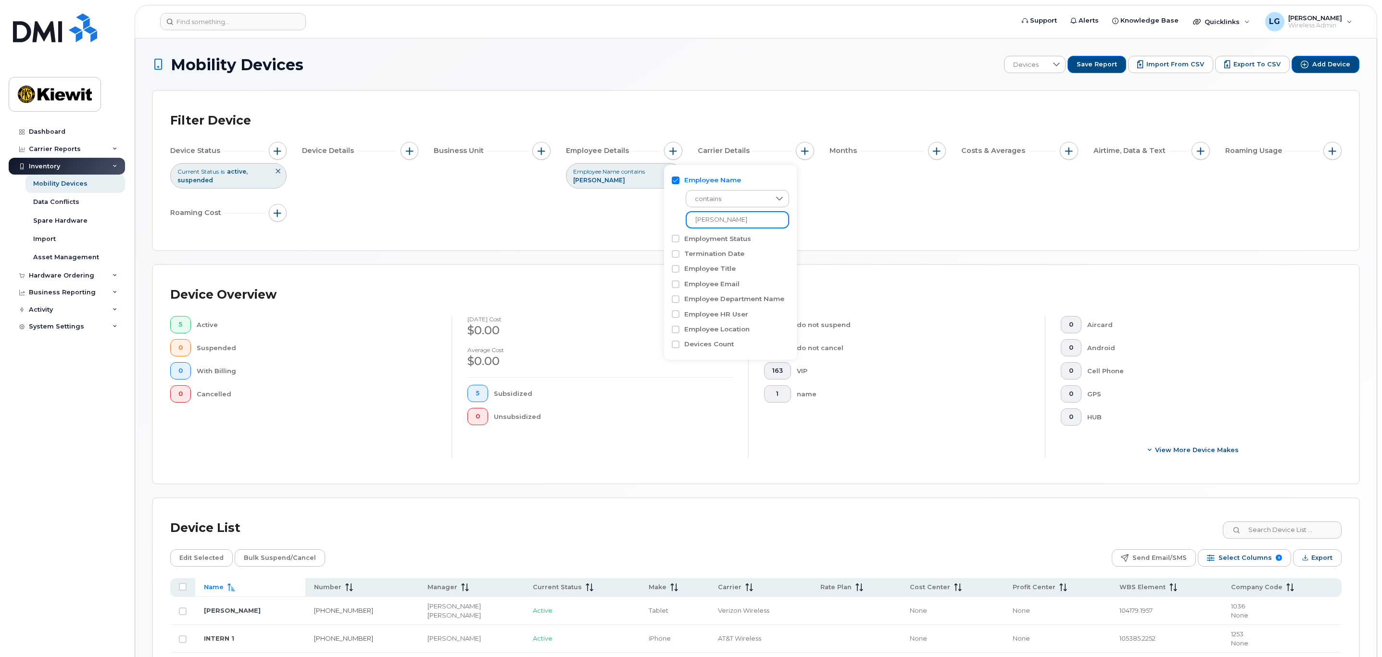
scroll to position [72, 0]
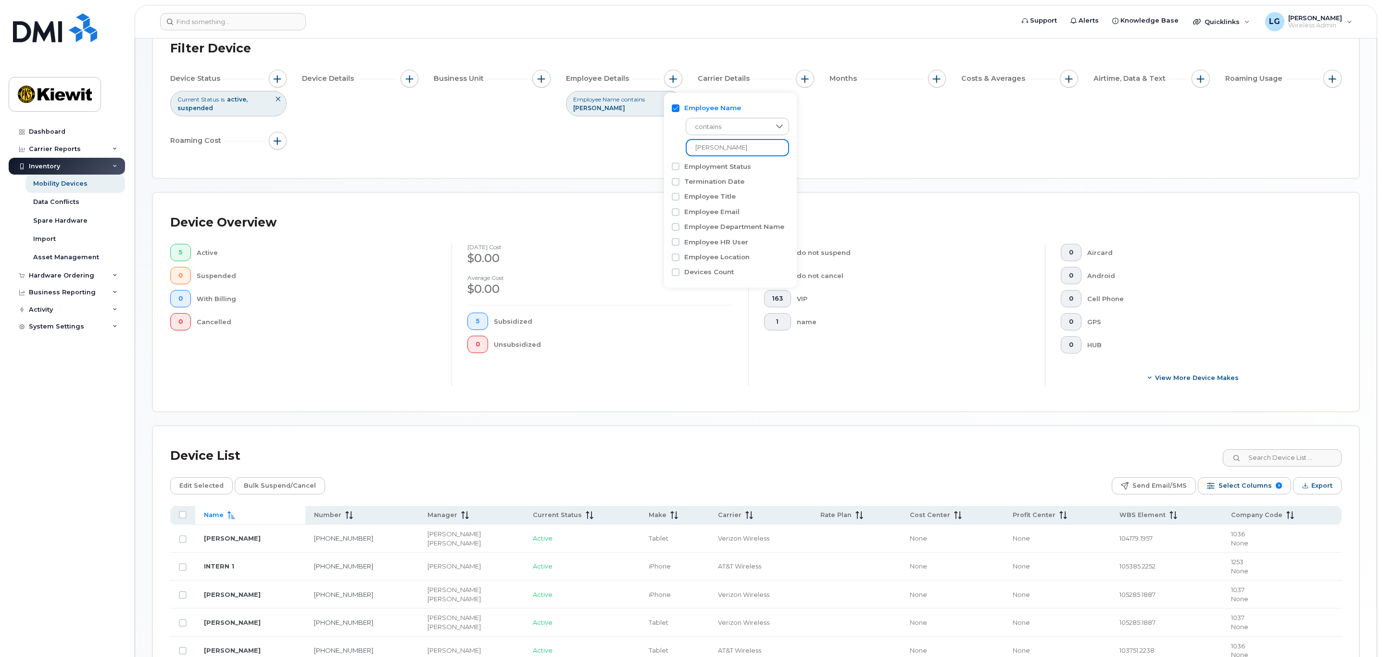
type input "kevin jones"
drag, startPoint x: 747, startPoint y: 145, endPoint x: 669, endPoint y: 145, distance: 77.9
click at [669, 145] on div "Employee Name contains kevin jones Employment Status Termination Date Employee …" at bounding box center [730, 190] width 133 height 195
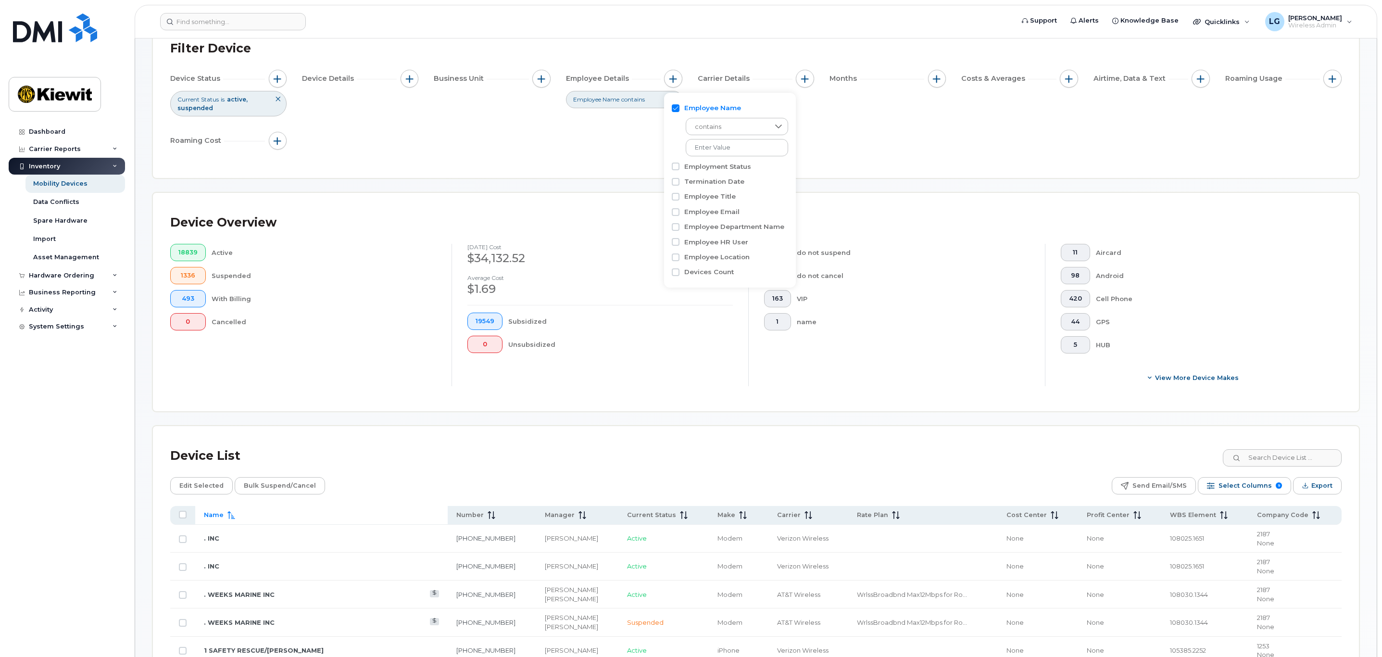
click at [674, 107] on input "Employee Name" at bounding box center [676, 108] width 8 height 8
click at [674, 108] on input "Employee Name" at bounding box center [676, 108] width 8 height 8
click at [674, 107] on input "Employee Name" at bounding box center [676, 108] width 8 height 8
checkbox input "false"
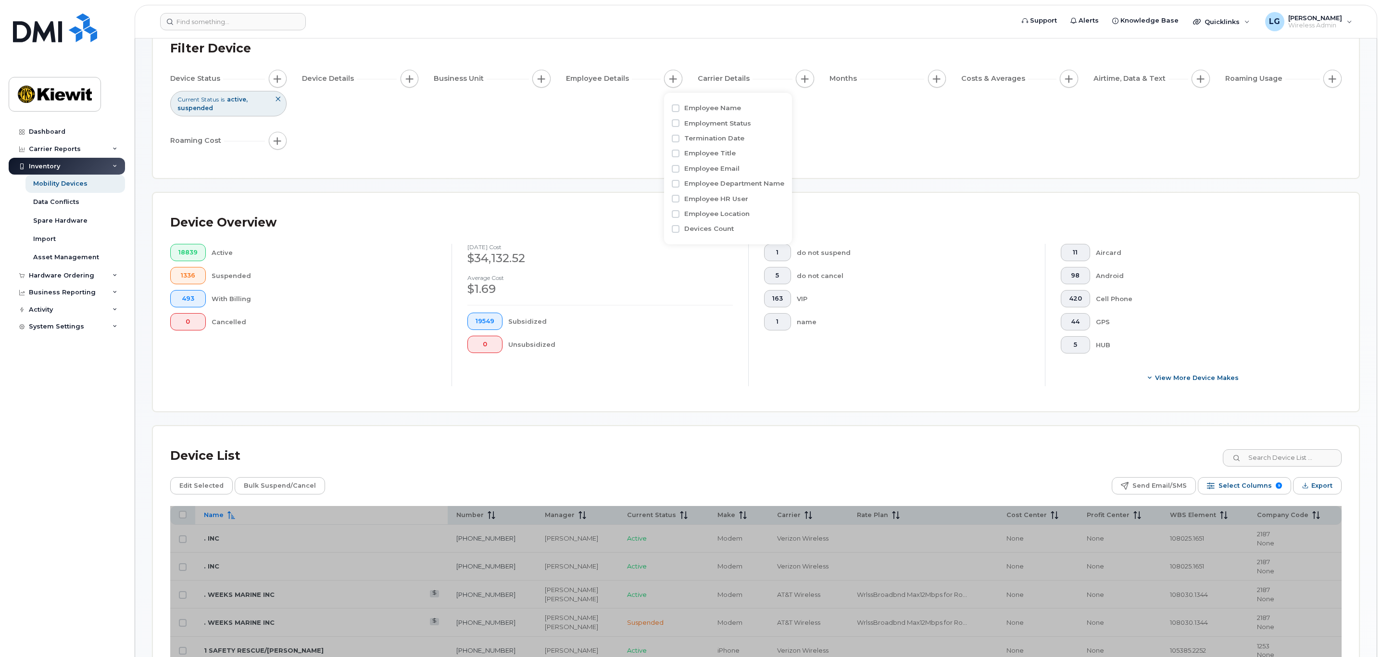
click at [978, 140] on div "Device Status Current Status is active suspended Device Details Business Unit E…" at bounding box center [756, 112] width 1172 height 84
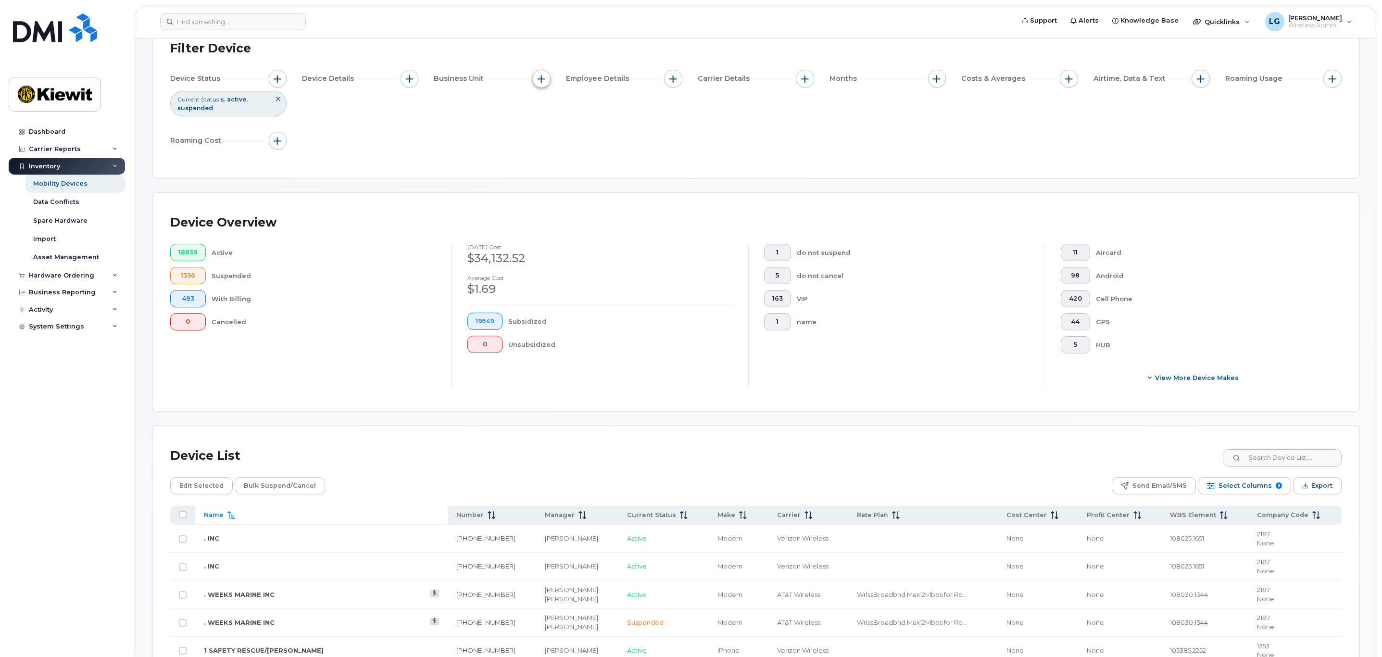
click at [543, 81] on span "button" at bounding box center [542, 79] width 8 height 8
click at [672, 80] on span "button" at bounding box center [674, 79] width 8 height 8
click at [413, 85] on button "button" at bounding box center [410, 79] width 18 height 18
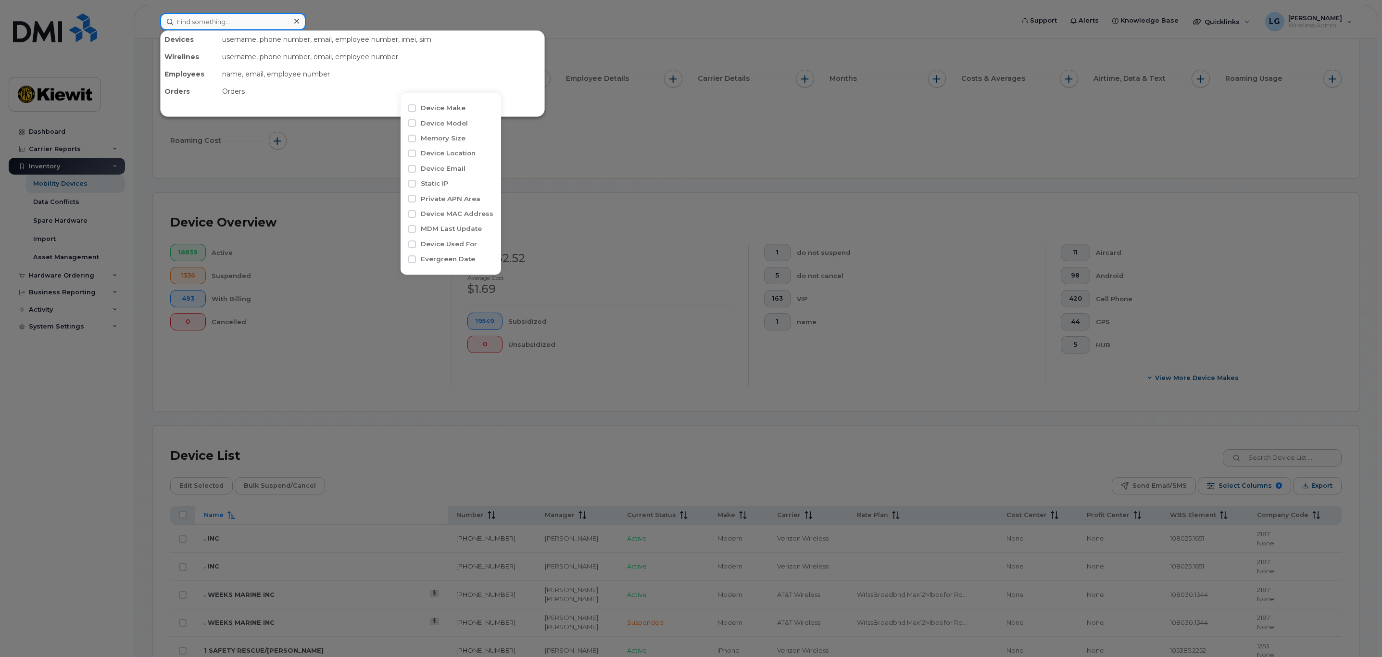
click at [224, 18] on input at bounding box center [233, 21] width 146 height 17
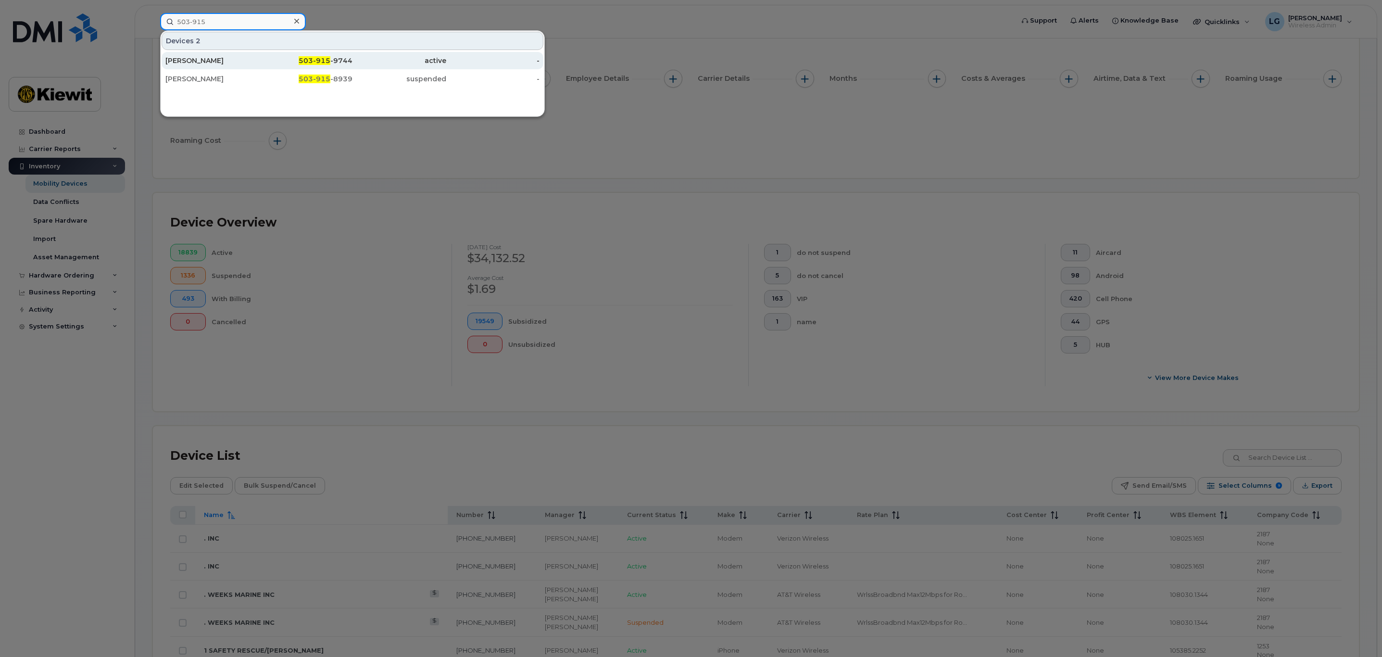
type input "503-915"
click at [330, 59] on span "503-915" at bounding box center [315, 60] width 32 height 9
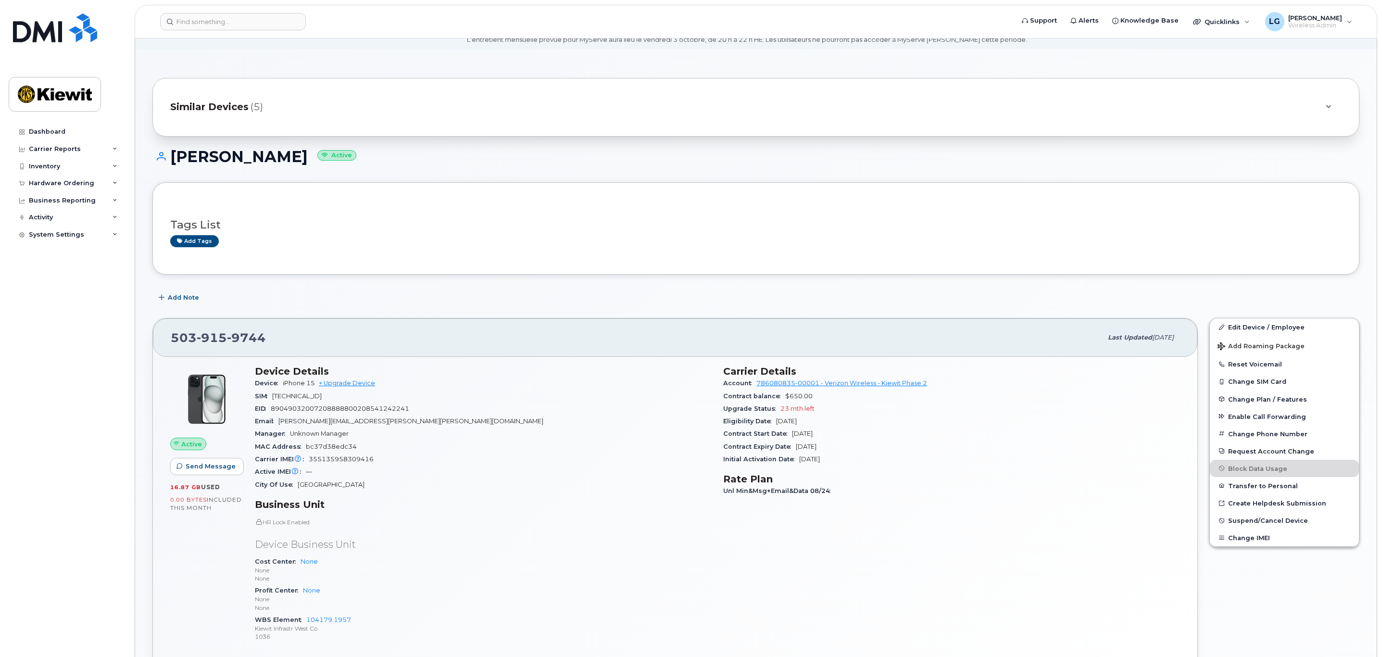
scroll to position [72, 0]
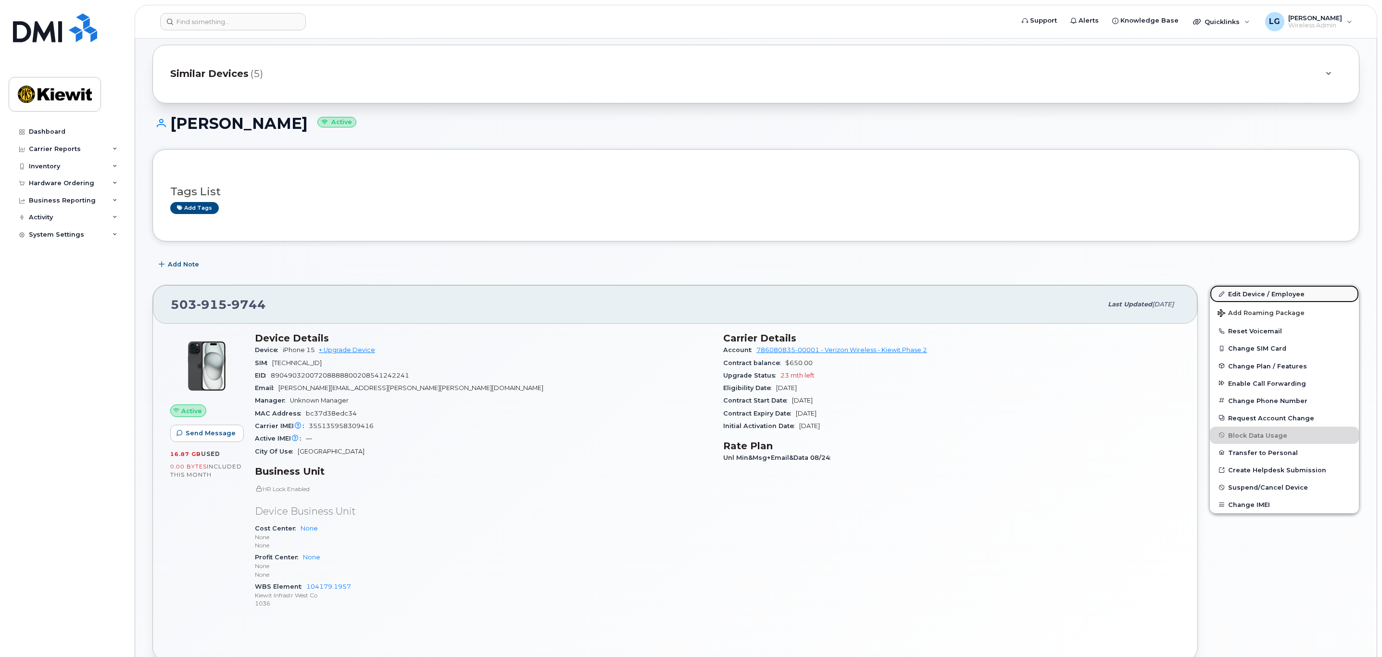
click at [1253, 294] on link "Edit Device / Employee" at bounding box center [1284, 293] width 149 height 17
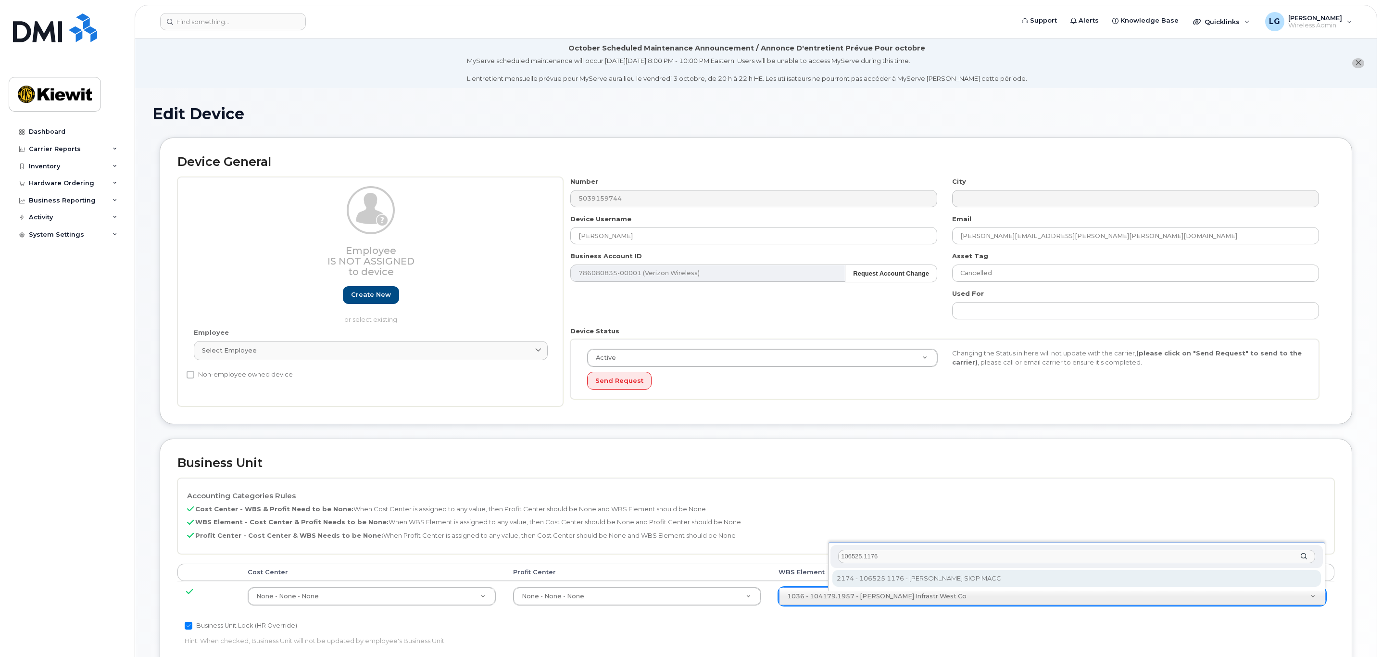
type input "106525.1176"
type input "36071640"
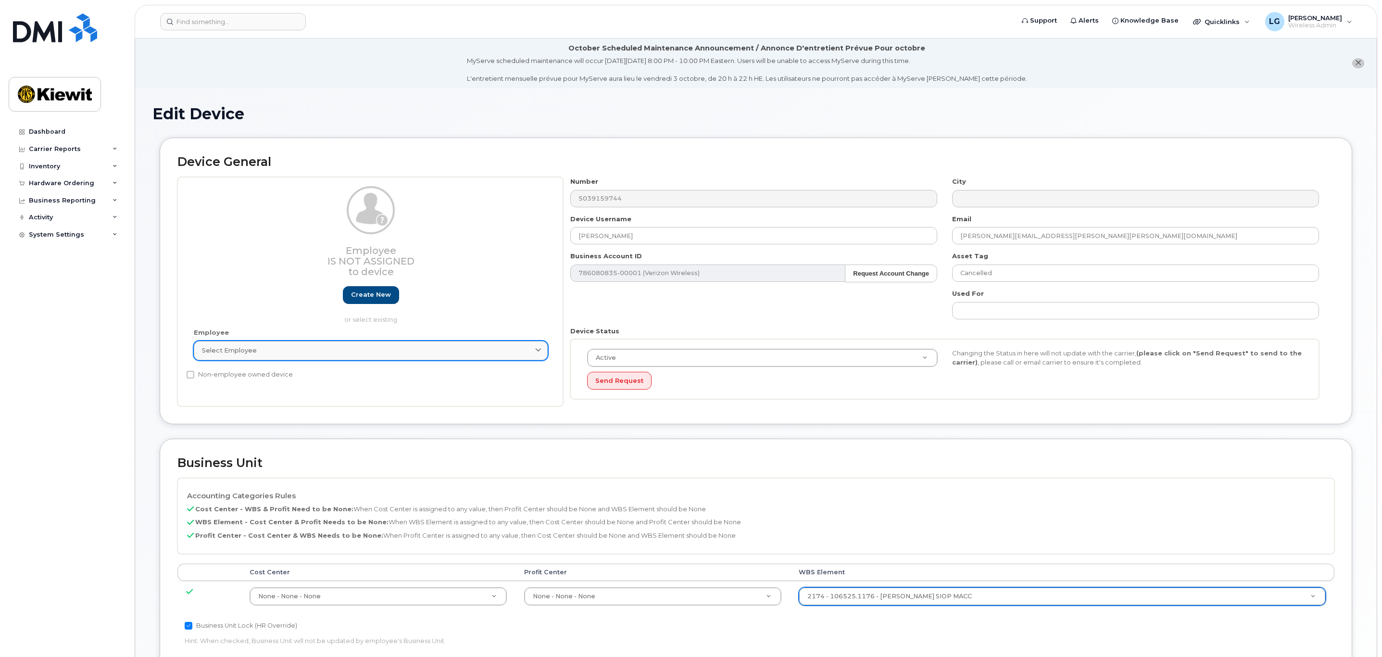
click at [346, 349] on div "Select employee" at bounding box center [371, 350] width 338 height 9
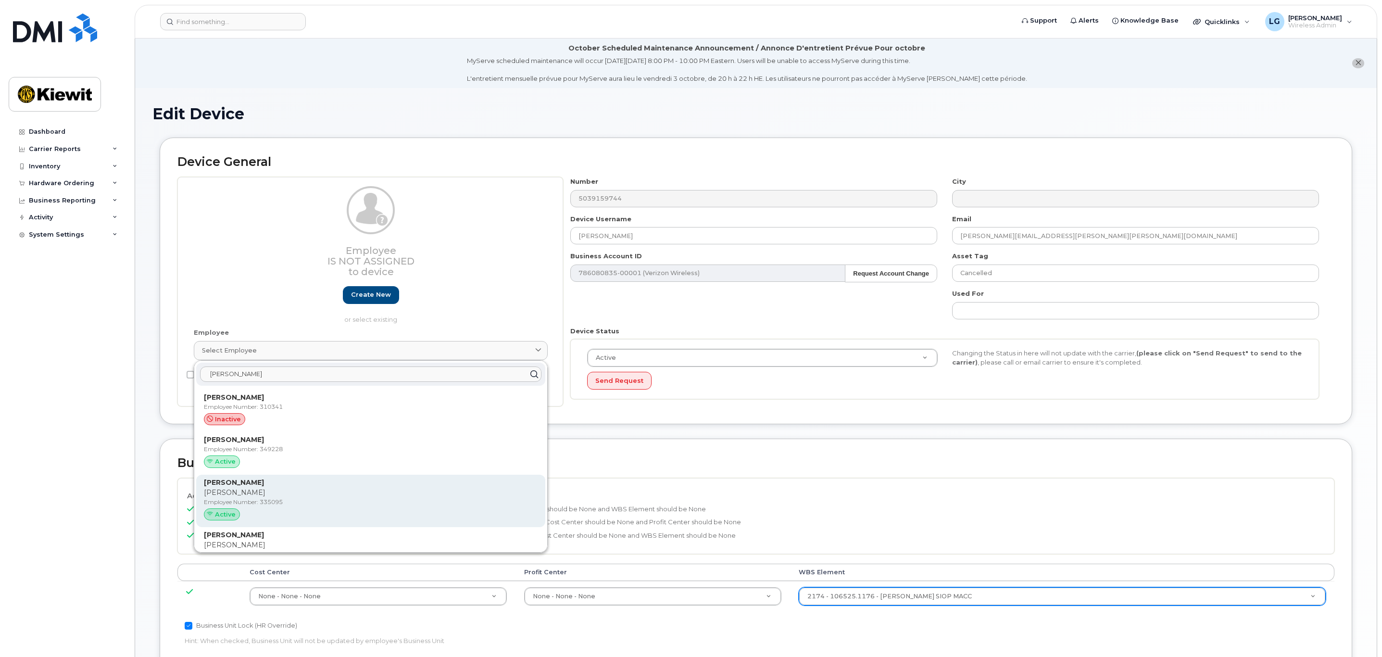
type input "[PERSON_NAME]"
click at [289, 508] on div "[PERSON_NAME] [PERSON_NAME] Employee Number: 335095 Active" at bounding box center [371, 501] width 334 height 47
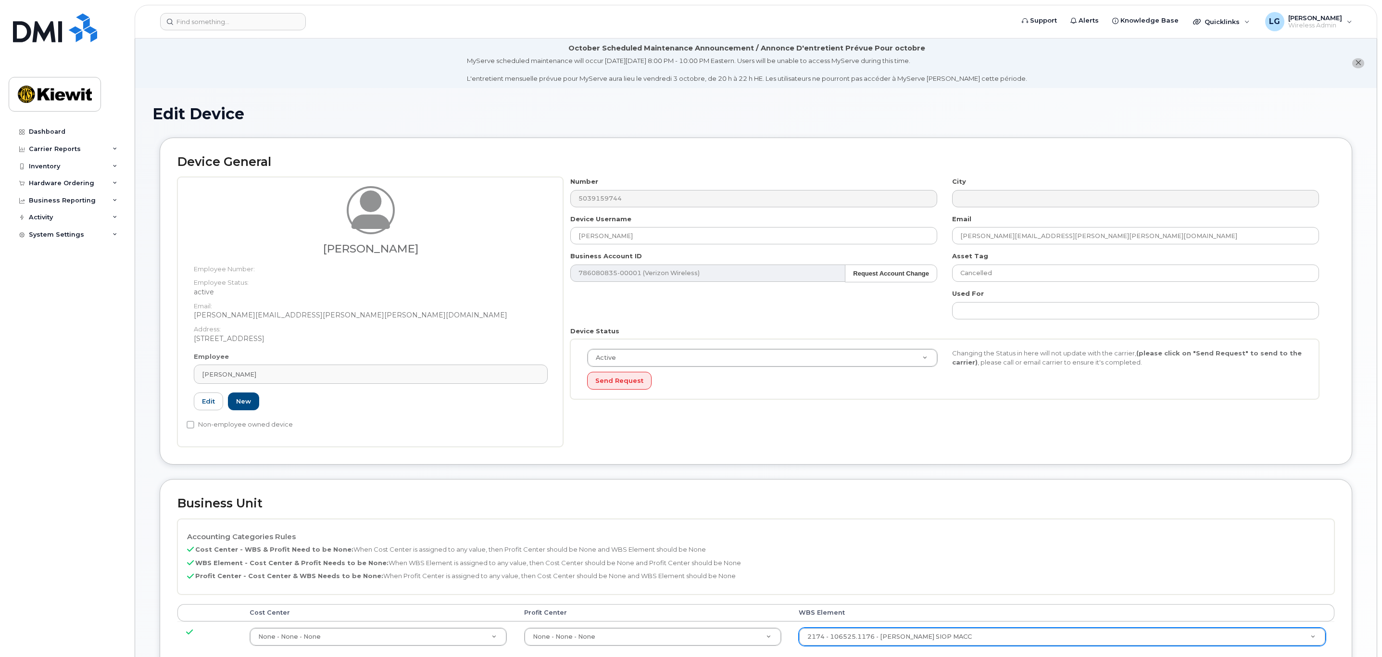
type input "335095"
type input "[PERSON_NAME][EMAIL_ADDRESS][PERSON_NAME][PERSON_NAME][DOMAIN_NAME]"
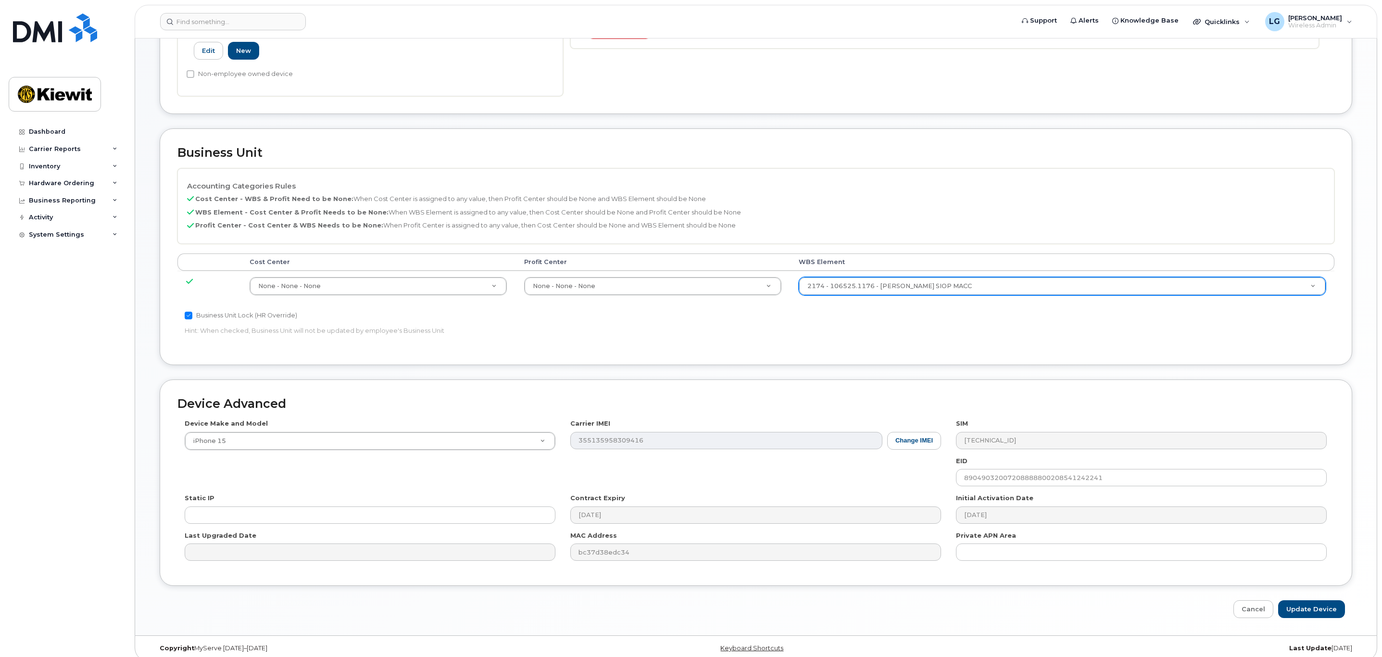
scroll to position [364, 0]
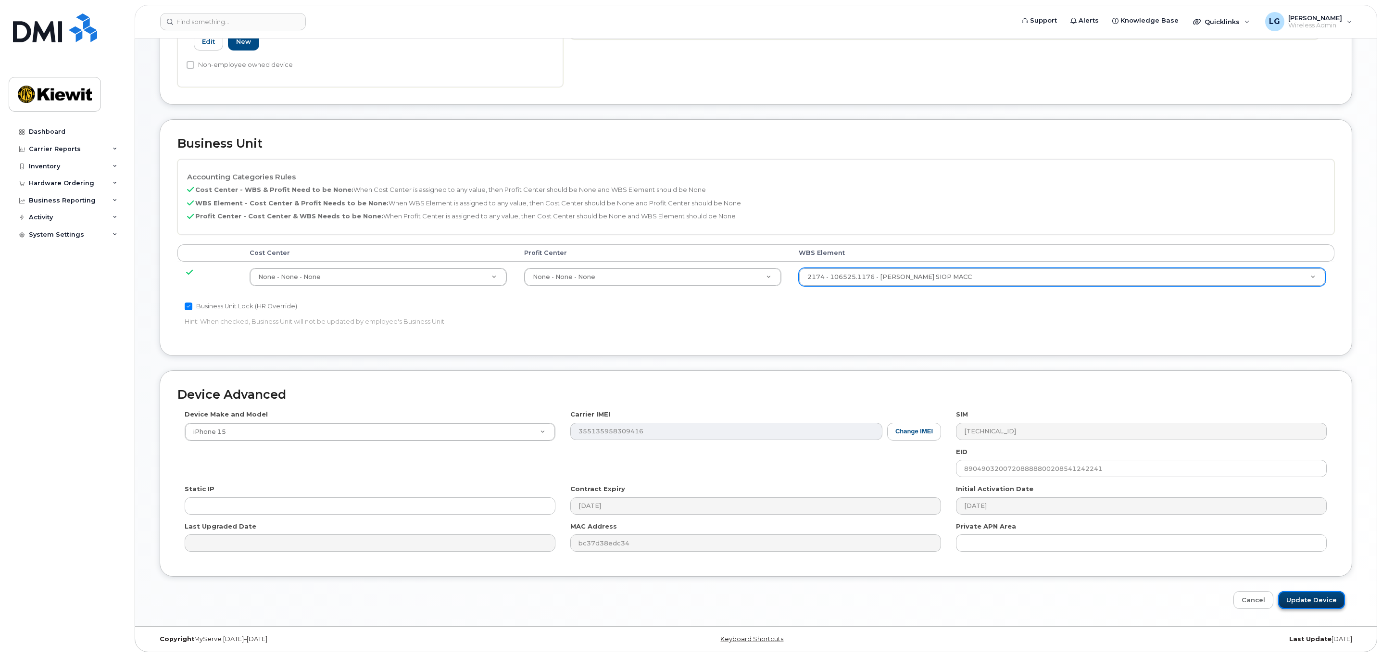
click at [1311, 599] on input "Update Device" at bounding box center [1312, 600] width 67 height 18
type input "Saving..."
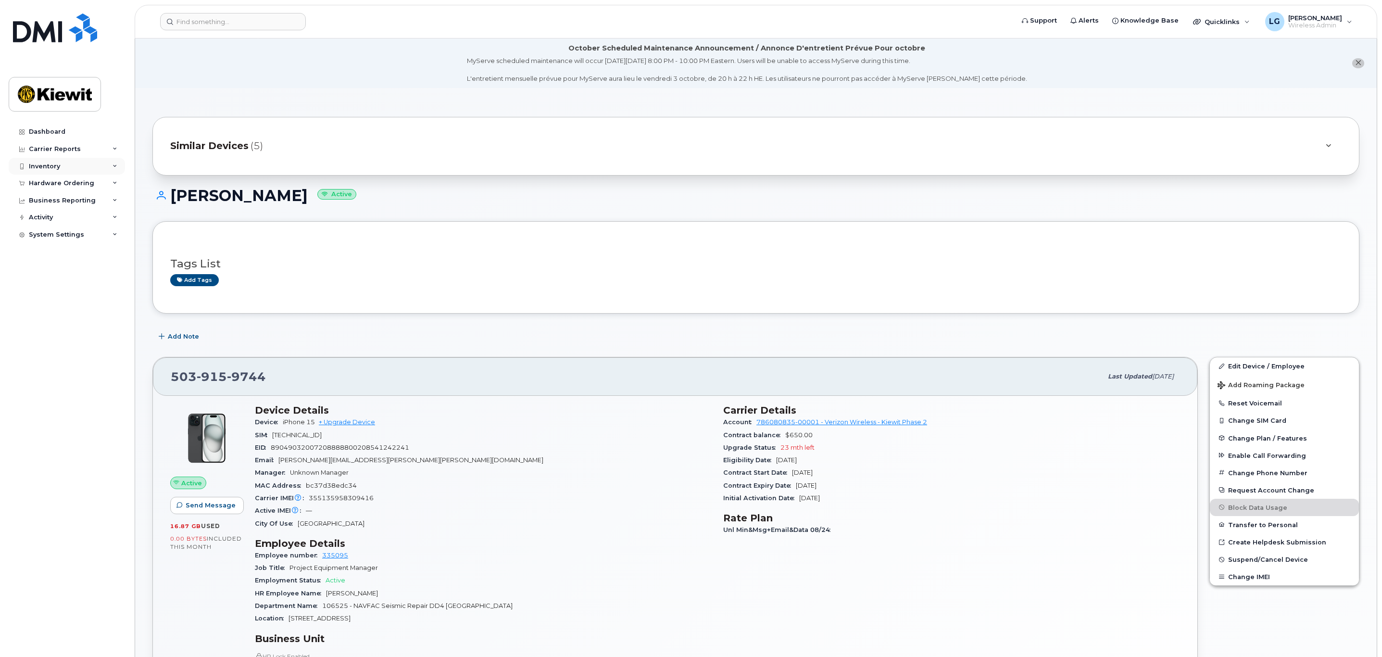
click at [51, 163] on div "Inventory" at bounding box center [44, 167] width 31 height 8
click at [54, 183] on div "Mobility Devices" at bounding box center [60, 183] width 54 height 9
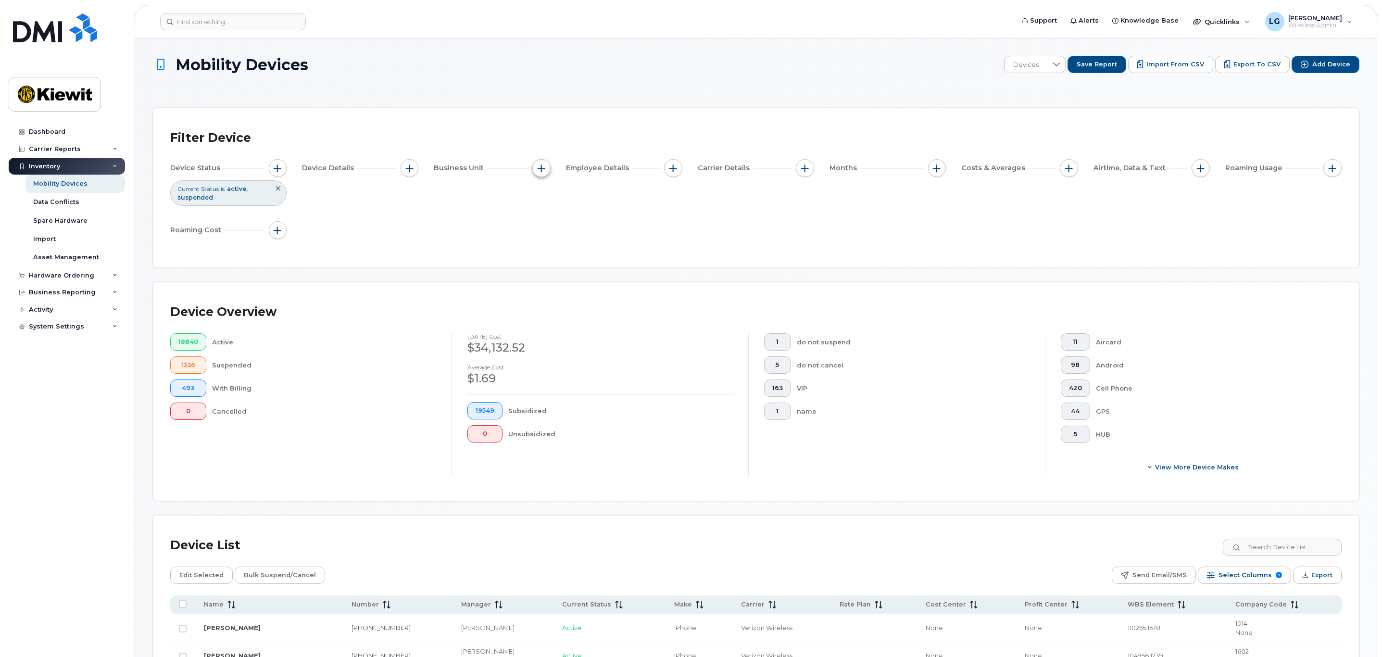
click at [543, 169] on span "button" at bounding box center [542, 169] width 8 height 8
click at [566, 238] on label "WBS Element" at bounding box center [576, 242] width 47 height 9
click at [548, 239] on input "WBS Element" at bounding box center [544, 243] width 8 height 8
checkbox input "true"
click at [601, 260] on span "is" at bounding box center [596, 261] width 83 height 17
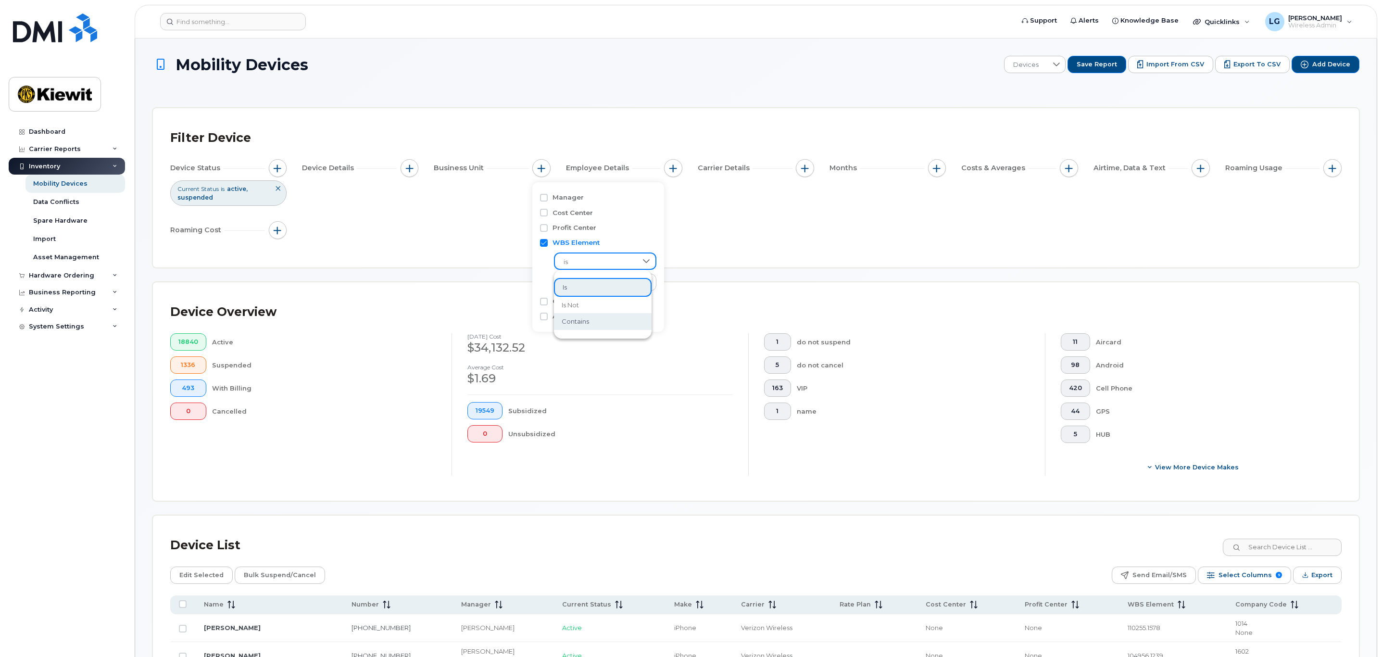
click at [596, 322] on li "contains" at bounding box center [603, 321] width 98 height 17
click at [606, 282] on input "text" at bounding box center [605, 282] width 103 height 17
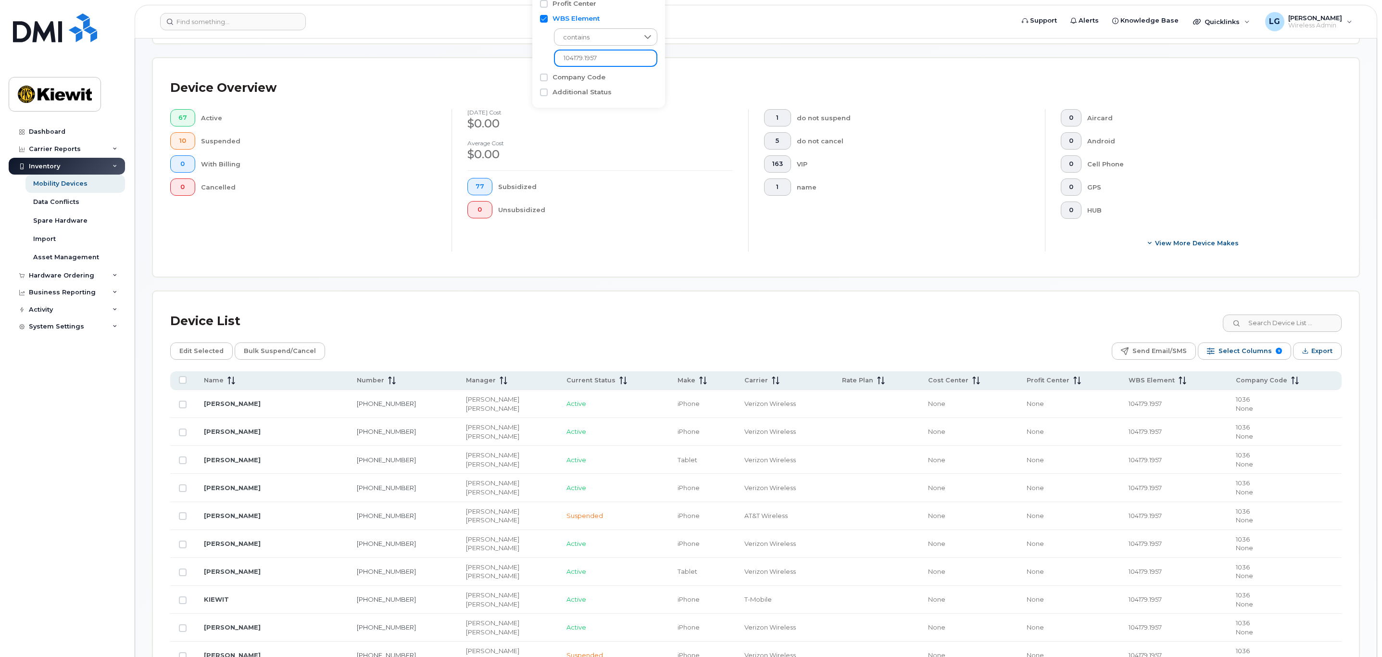
scroll to position [289, 0]
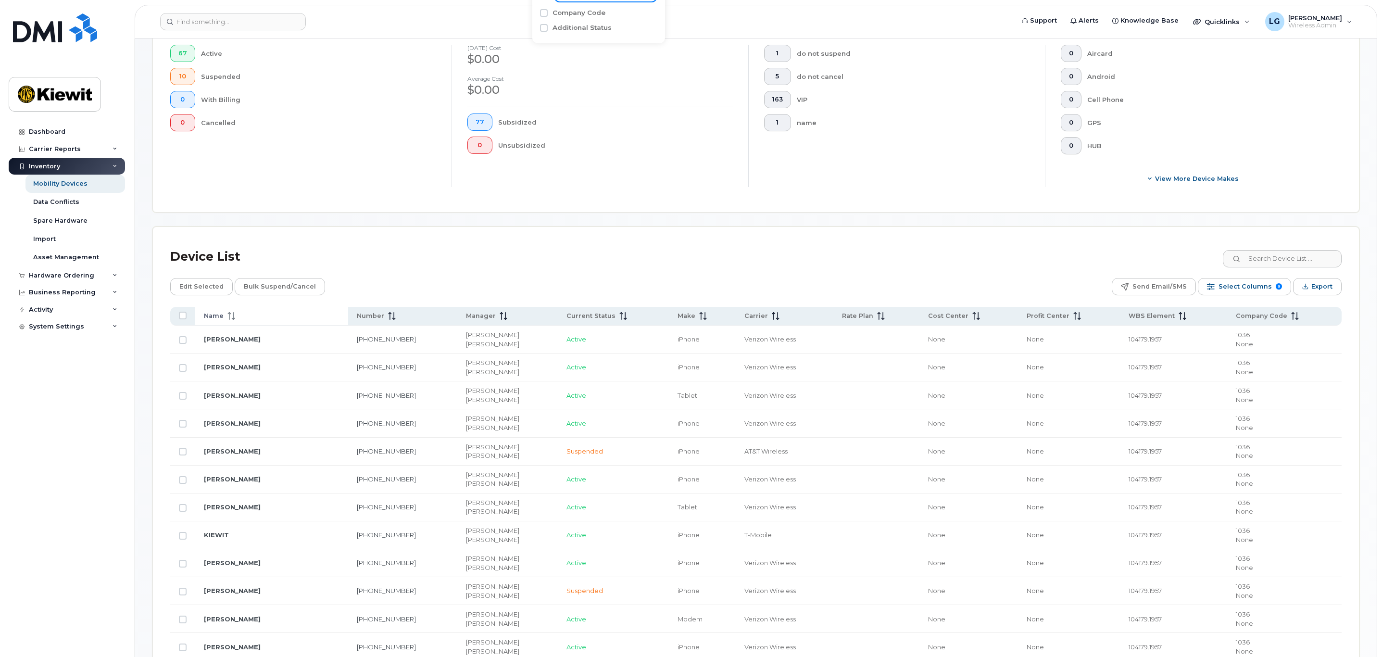
type input "104179.1957"
click at [231, 318] on icon at bounding box center [232, 316] width 8 height 8
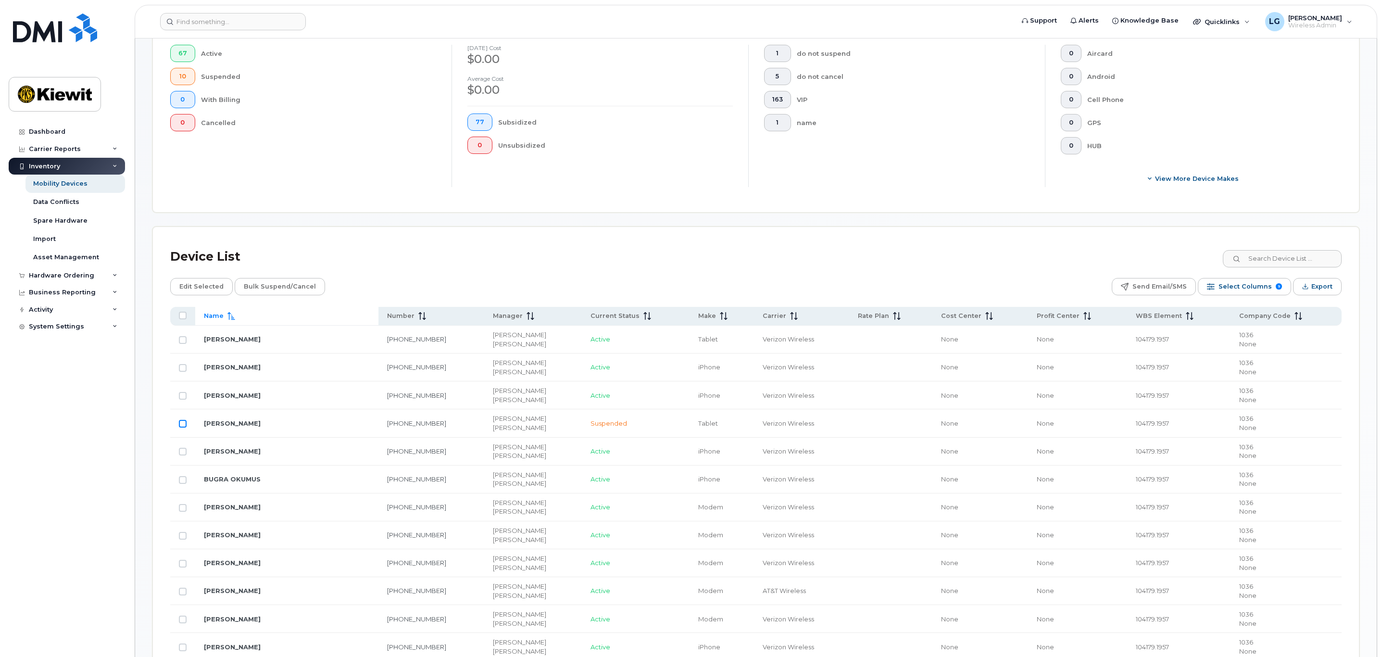
click at [182, 428] on input "Row Unselected" at bounding box center [183, 424] width 8 height 8
checkbox input "true"
click at [182, 455] on input "Row Unselected" at bounding box center [183, 452] width 8 height 8
checkbox input "true"
click at [210, 286] on span "Edit Selected" at bounding box center [201, 286] width 44 height 14
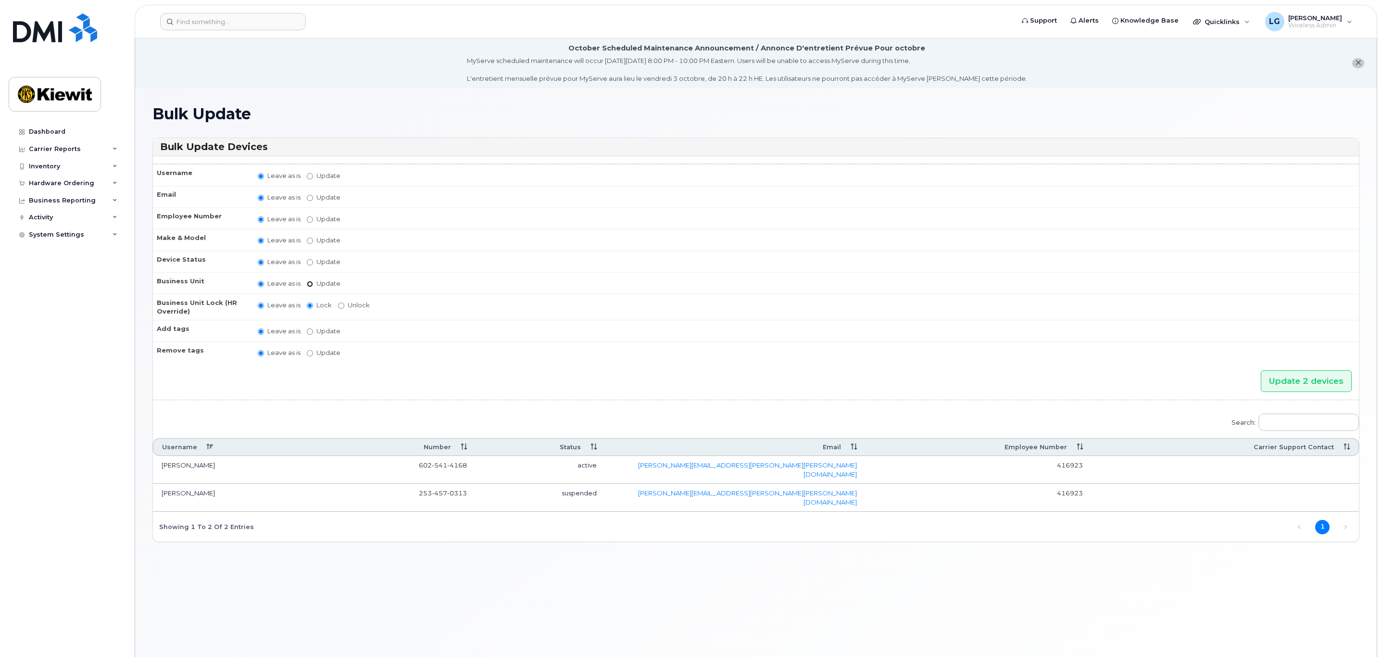
click at [309, 286] on input "Update" at bounding box center [310, 284] width 6 height 6
radio input "true"
radio input "false"
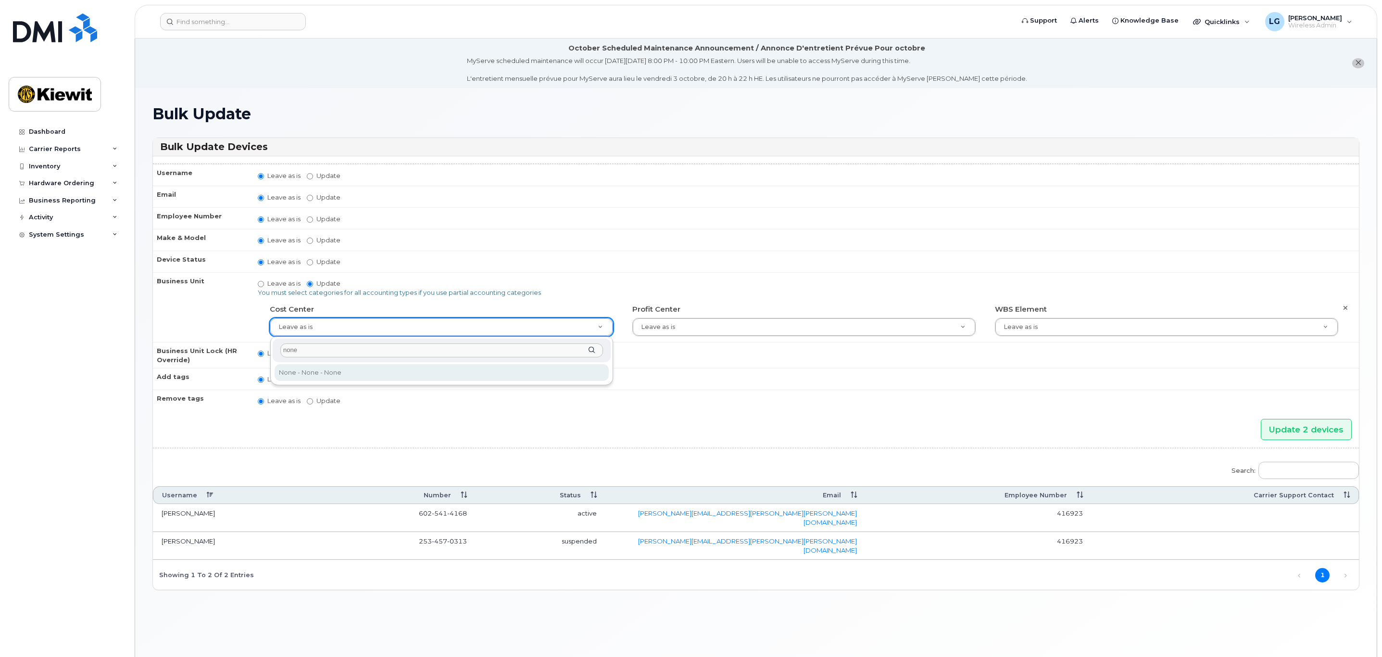
type input "none"
type input "29629358"
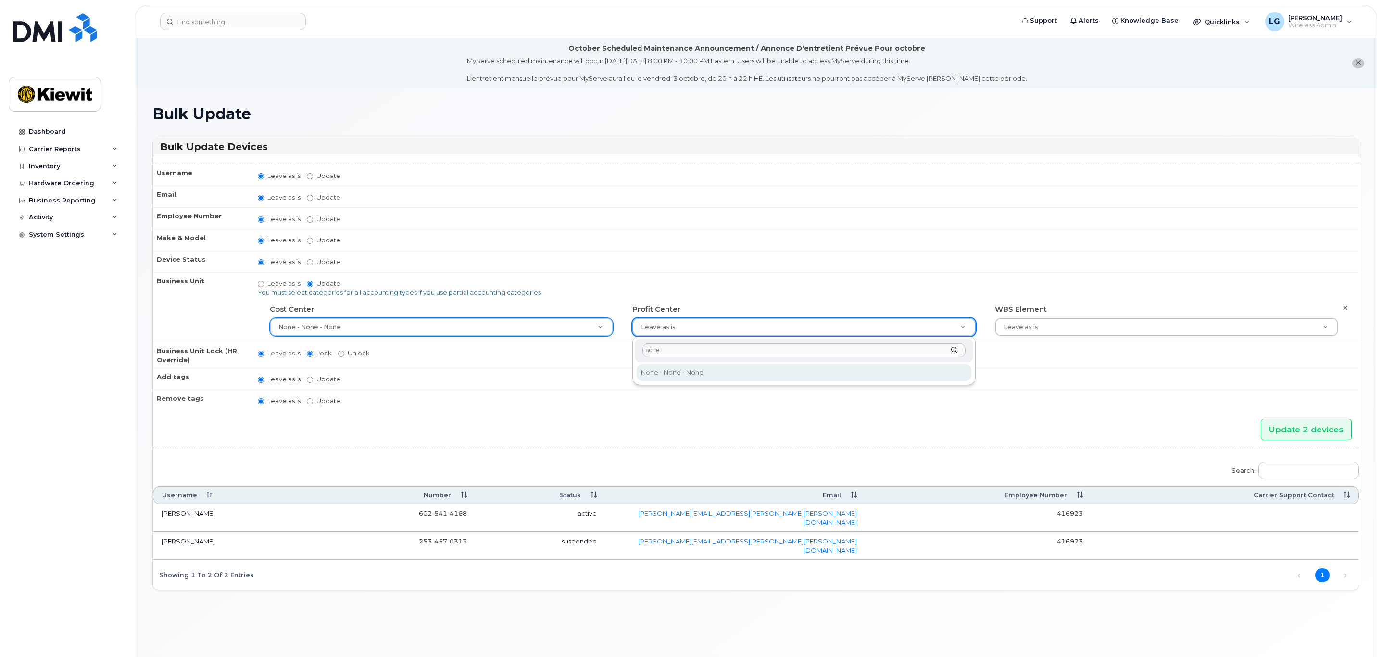
type input "none"
type input "29629357"
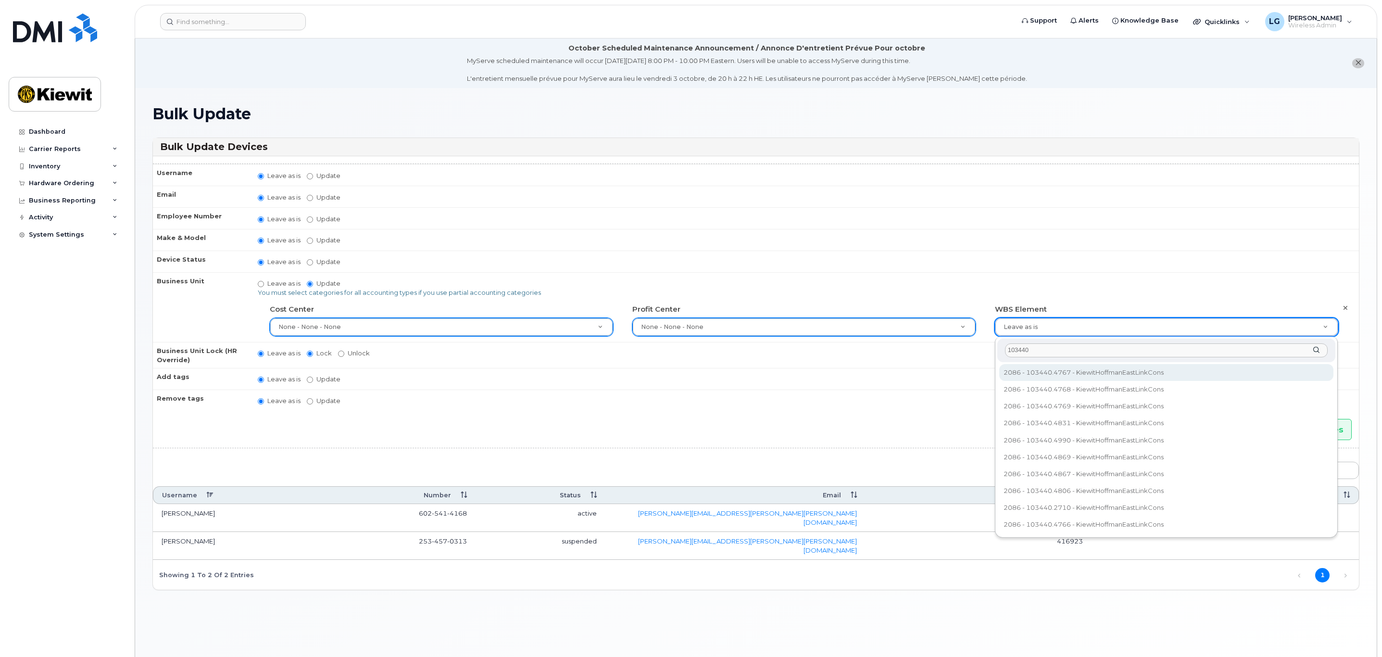
click at [1053, 351] on input "103440" at bounding box center [1166, 350] width 323 height 14
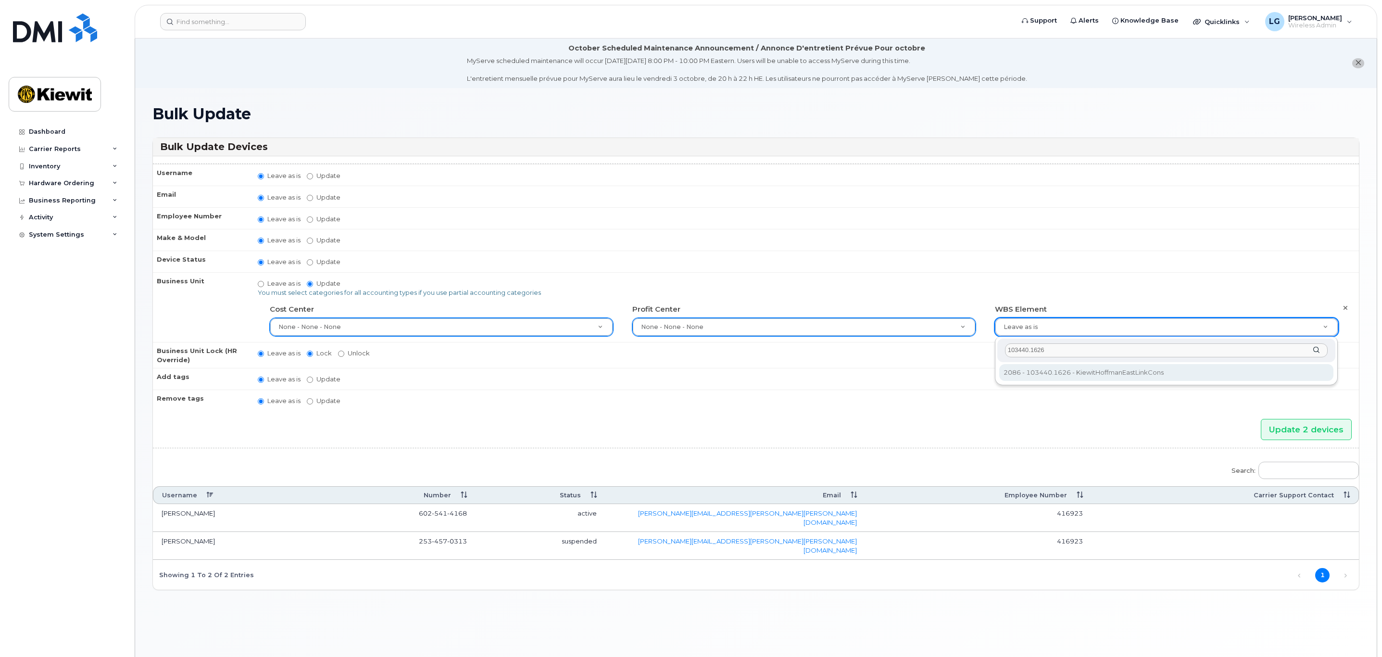
type input "103440.1626"
type input "30204556"
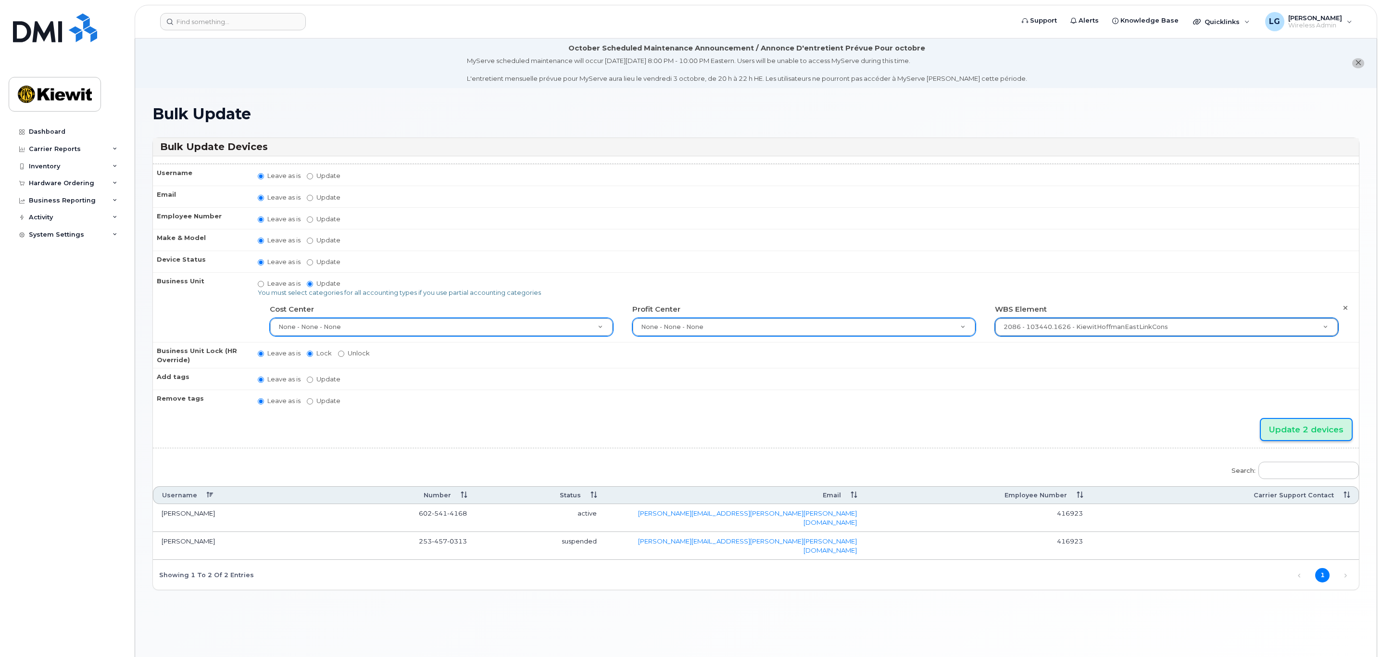
click at [1294, 426] on input "Update 2 devices" at bounding box center [1306, 430] width 91 height 22
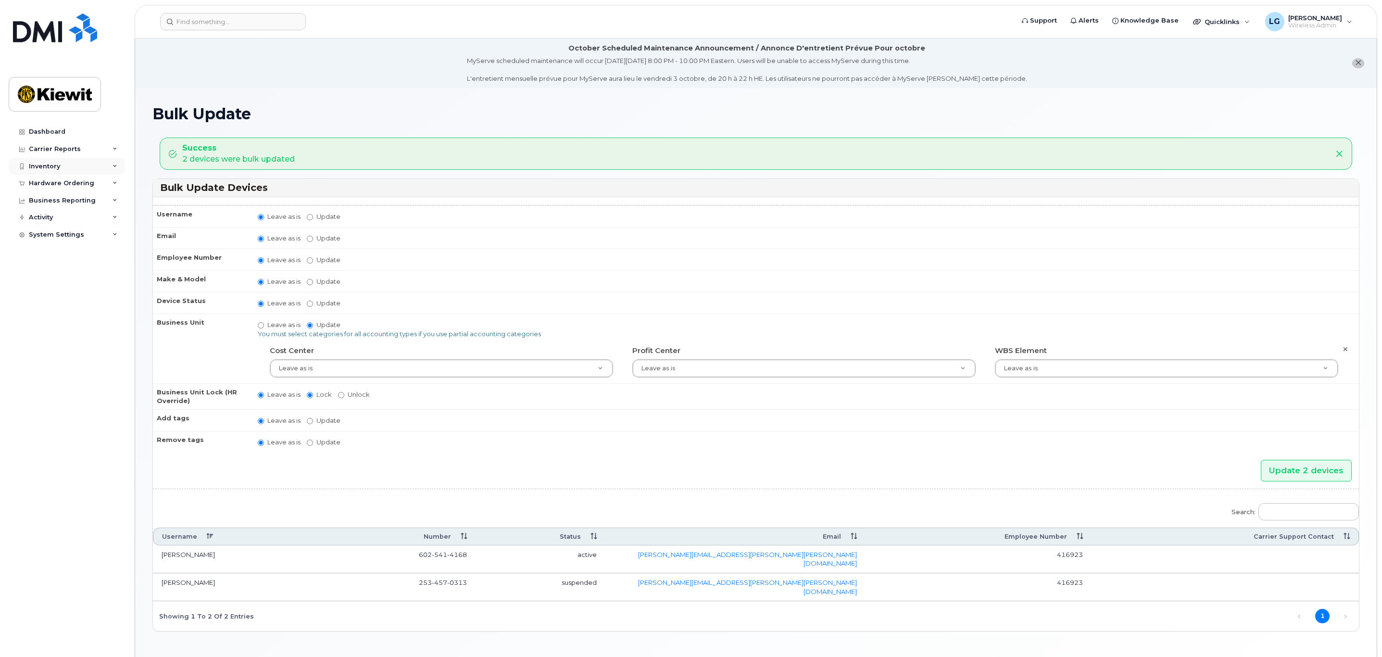
click at [37, 159] on div "Inventory" at bounding box center [67, 166] width 116 height 17
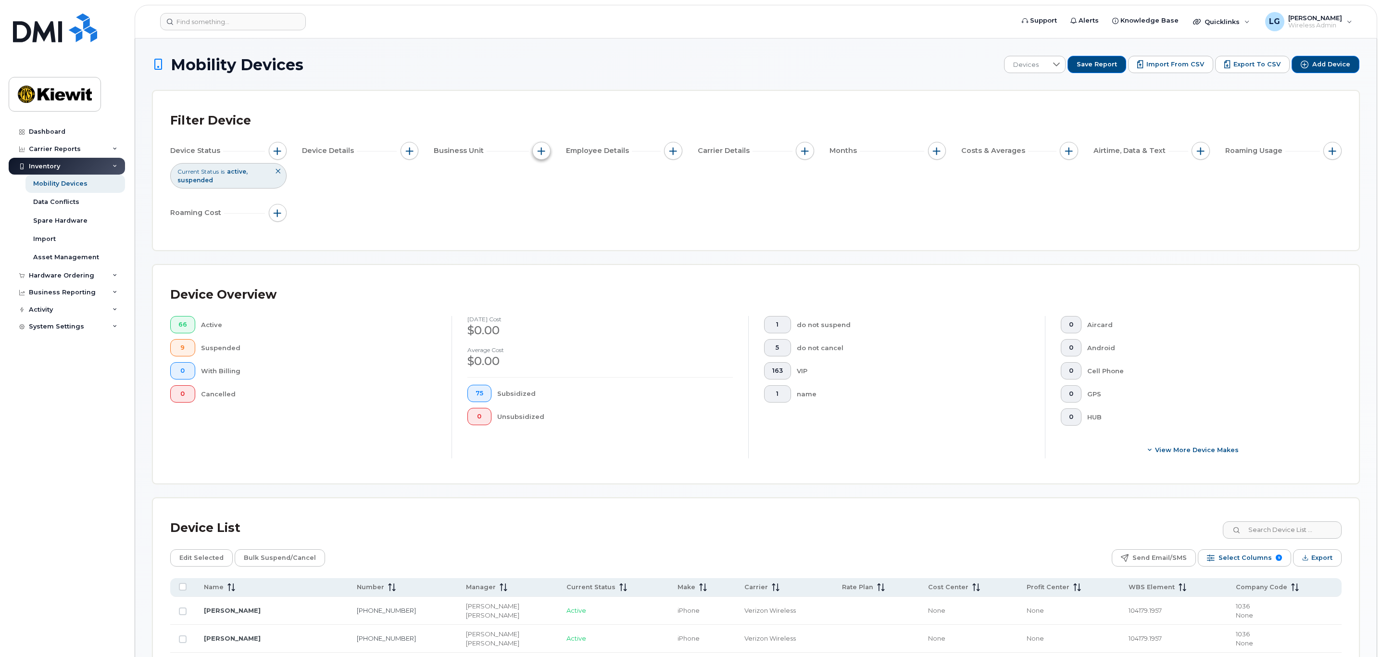
click at [540, 152] on span "button" at bounding box center [542, 151] width 8 height 8
click at [582, 224] on label "WBS Element" at bounding box center [576, 225] width 47 height 9
click at [548, 224] on input "WBS Element" at bounding box center [544, 226] width 8 height 8
checkbox input "true"
click at [593, 247] on span "is" at bounding box center [596, 244] width 83 height 17
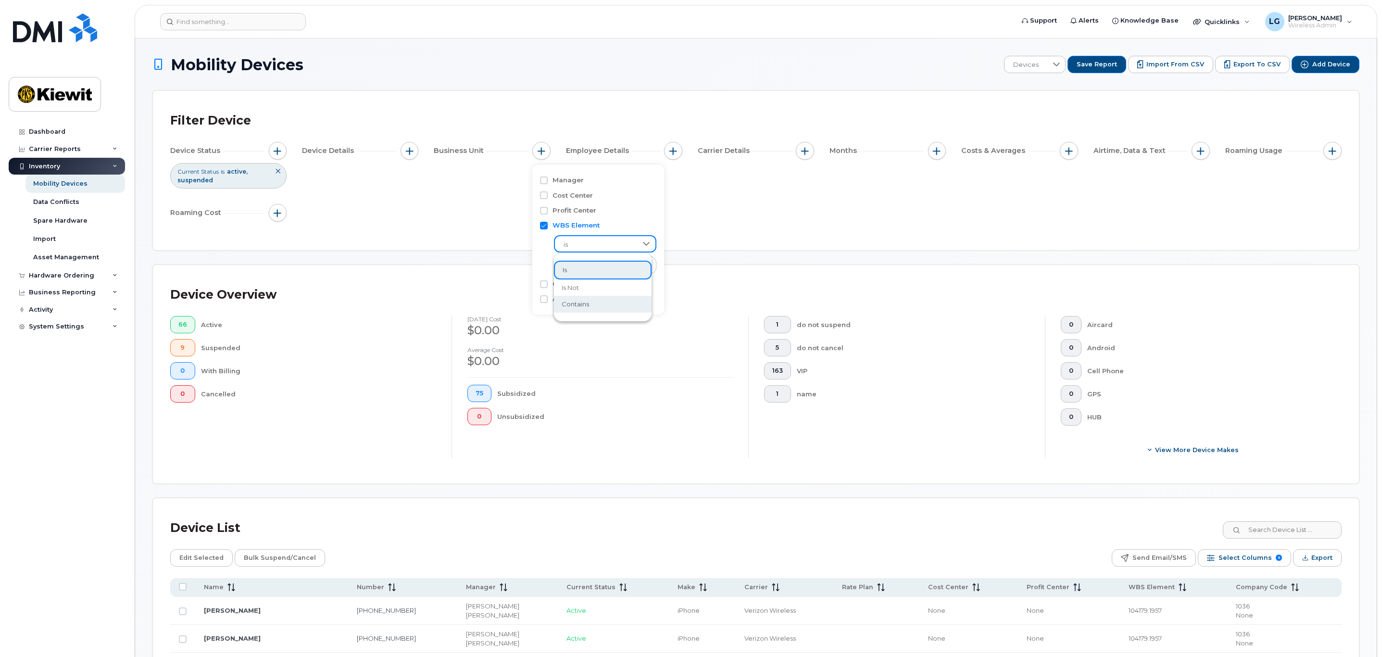
click at [587, 302] on span "contains" at bounding box center [575, 304] width 27 height 9
click at [608, 266] on input "text" at bounding box center [605, 264] width 103 height 17
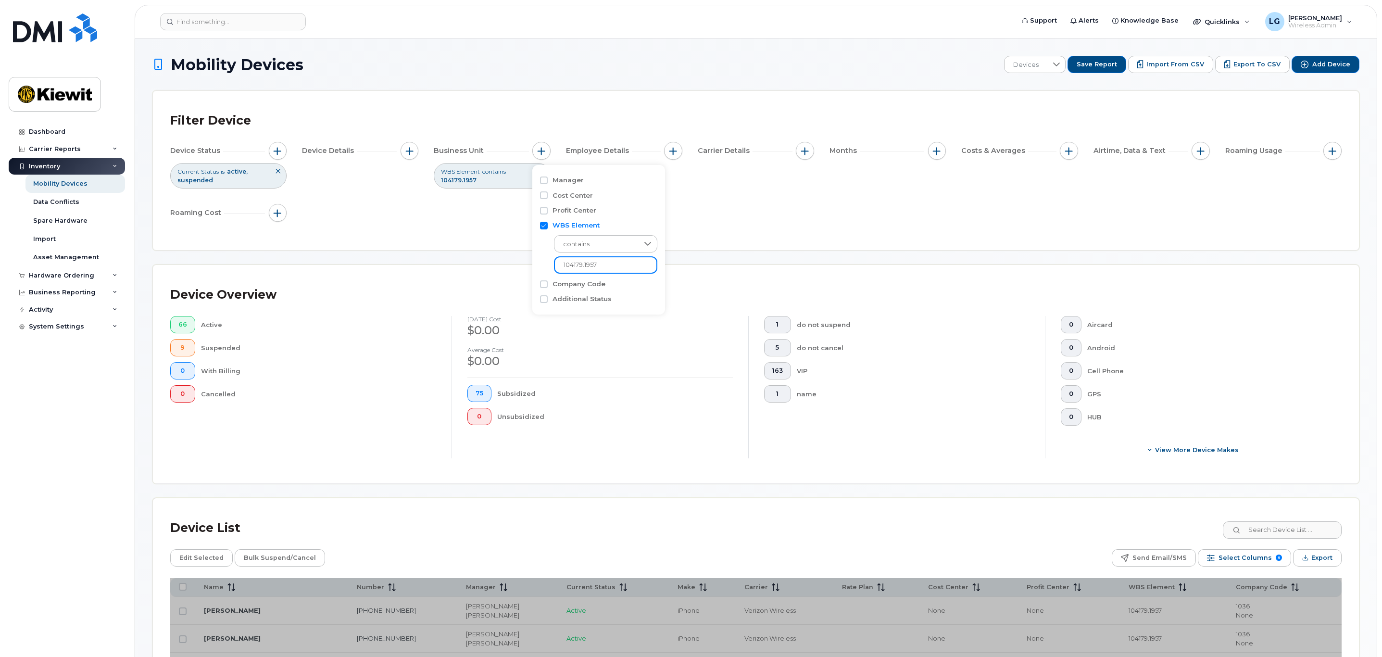
type input "104179.1957"
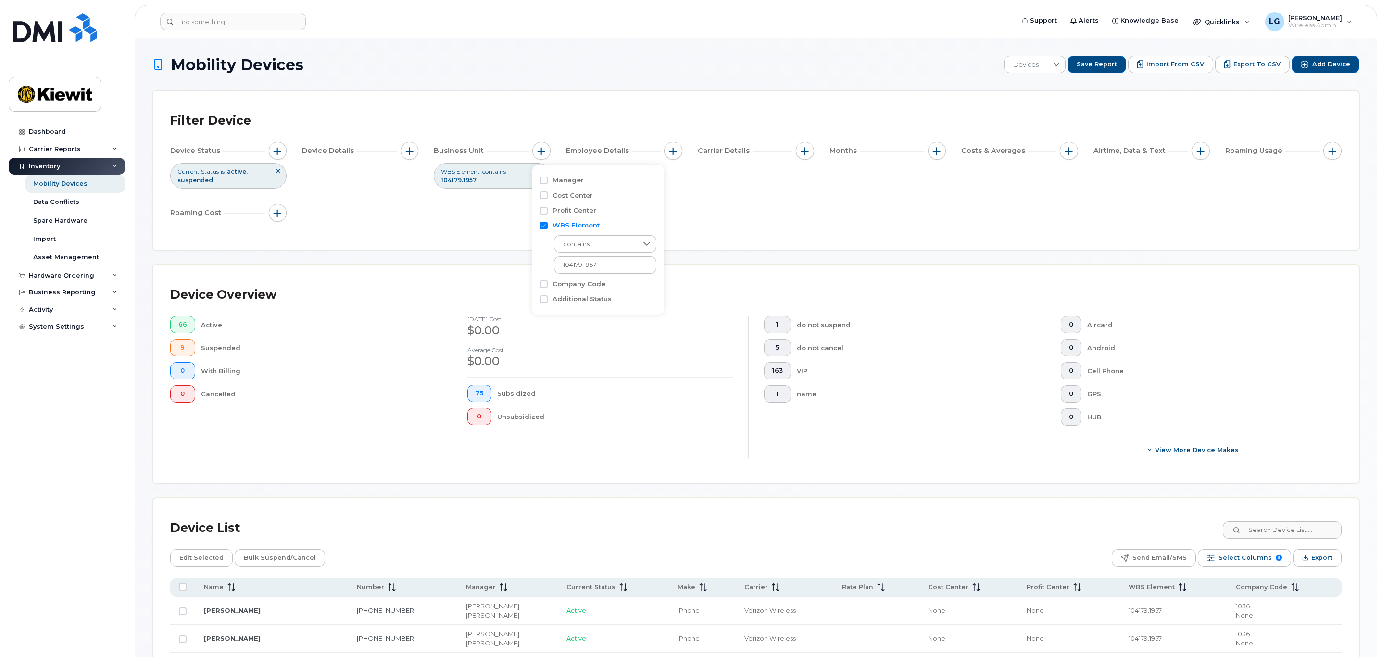
scroll to position [361, 0]
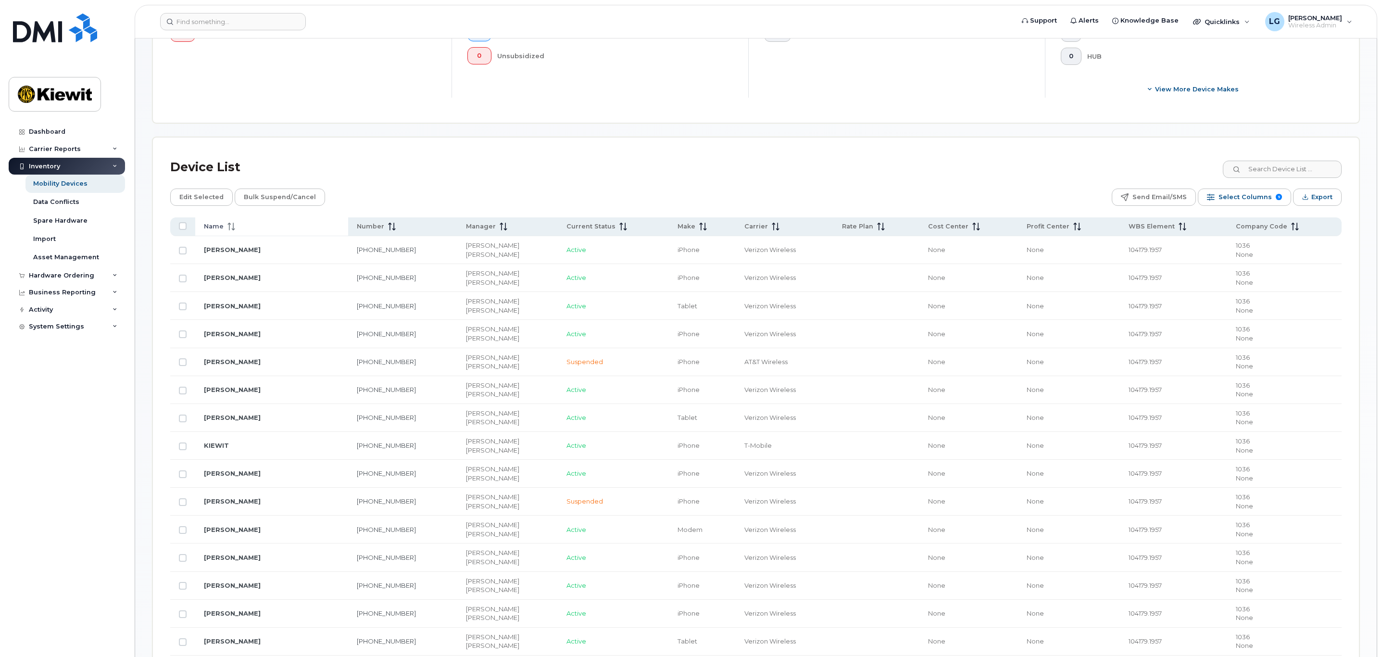
click at [233, 235] on th "Name" at bounding box center [271, 226] width 153 height 19
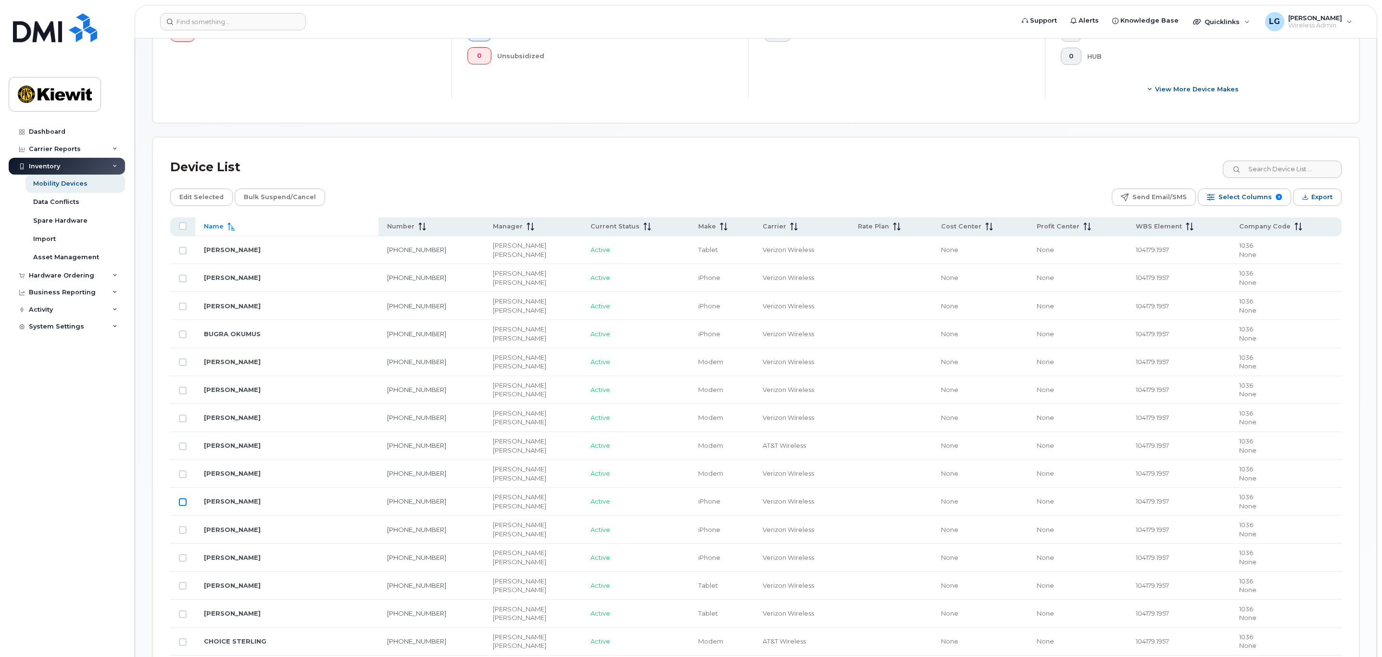
click at [182, 506] on input "Row Unselected" at bounding box center [183, 502] width 8 height 8
click at [182, 506] on input "Row Selected" at bounding box center [183, 502] width 8 height 8
checkbox input "false"
click at [240, 505] on link "[PERSON_NAME]" at bounding box center [232, 501] width 57 height 8
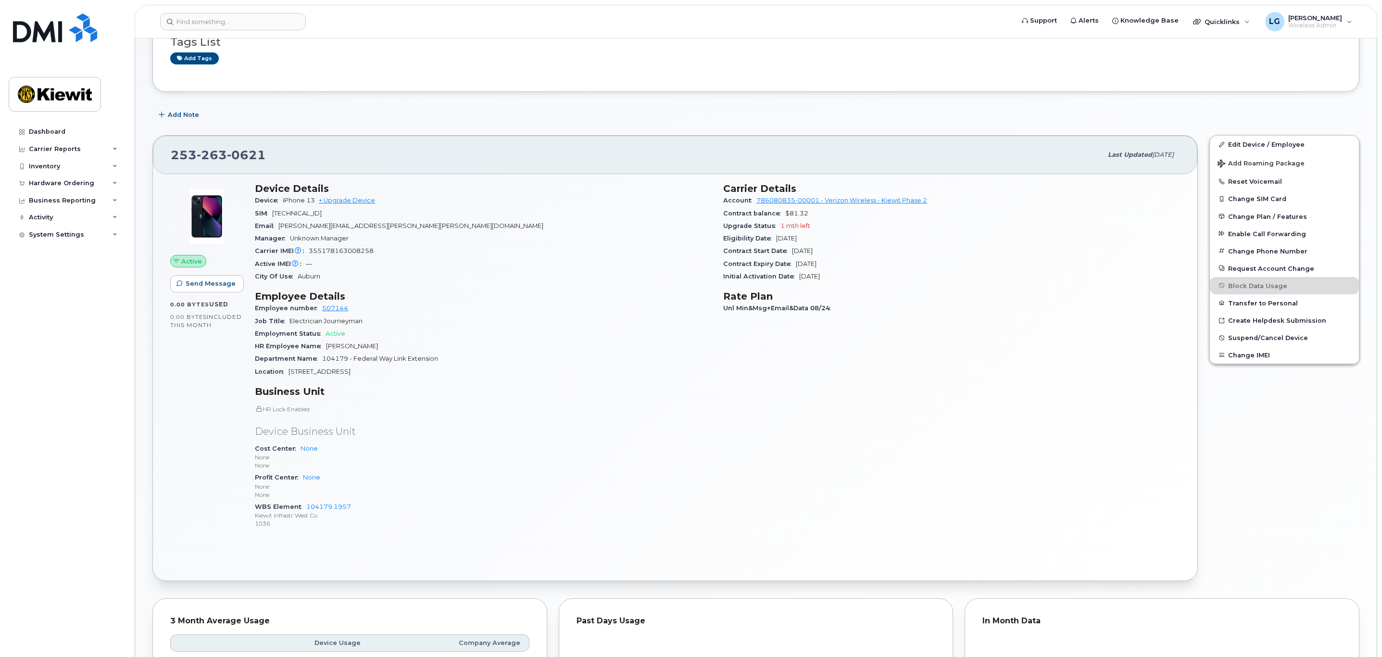
scroll to position [144, 0]
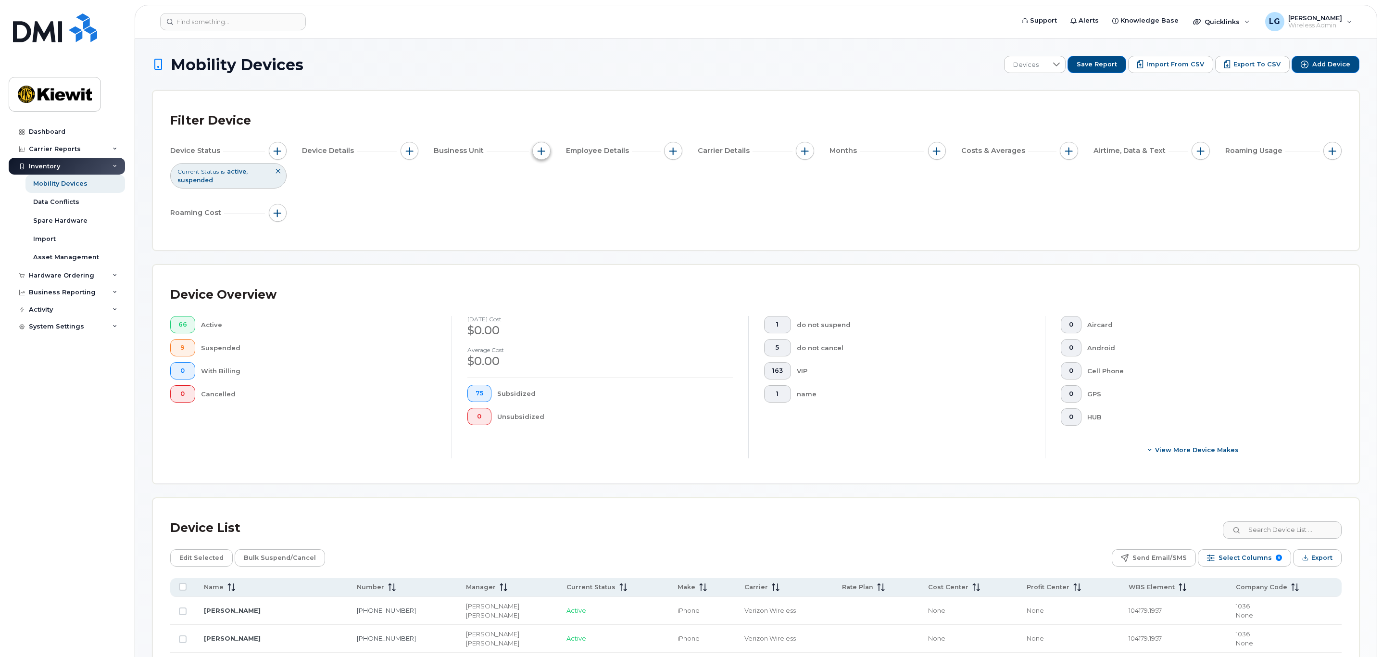
click at [542, 151] on span "button" at bounding box center [542, 151] width 8 height 8
click at [558, 227] on label "WBS Element" at bounding box center [576, 225] width 47 height 9
click at [548, 227] on input "WBS Element" at bounding box center [544, 226] width 8 height 8
checkbox input "true"
click at [619, 244] on span "is" at bounding box center [596, 244] width 83 height 17
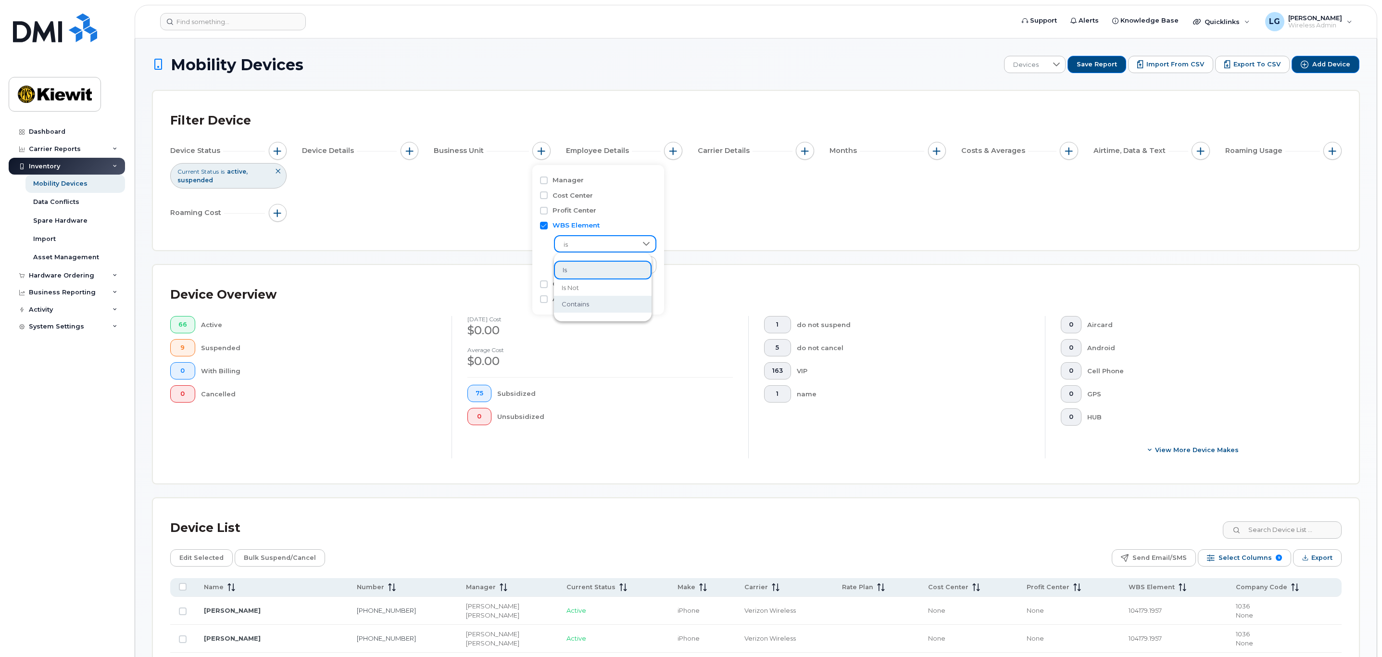
click at [604, 297] on li "contains" at bounding box center [603, 304] width 98 height 17
click at [599, 267] on input "text" at bounding box center [605, 264] width 103 height 17
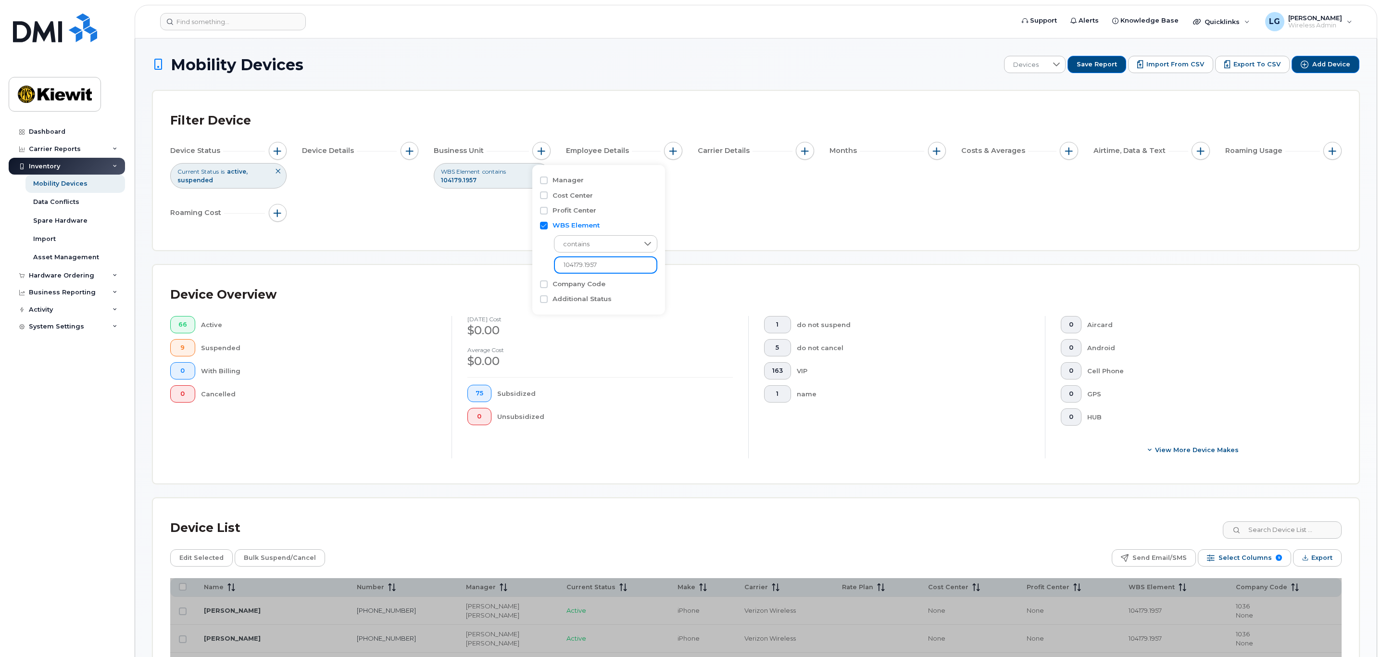
type input "104179.1957"
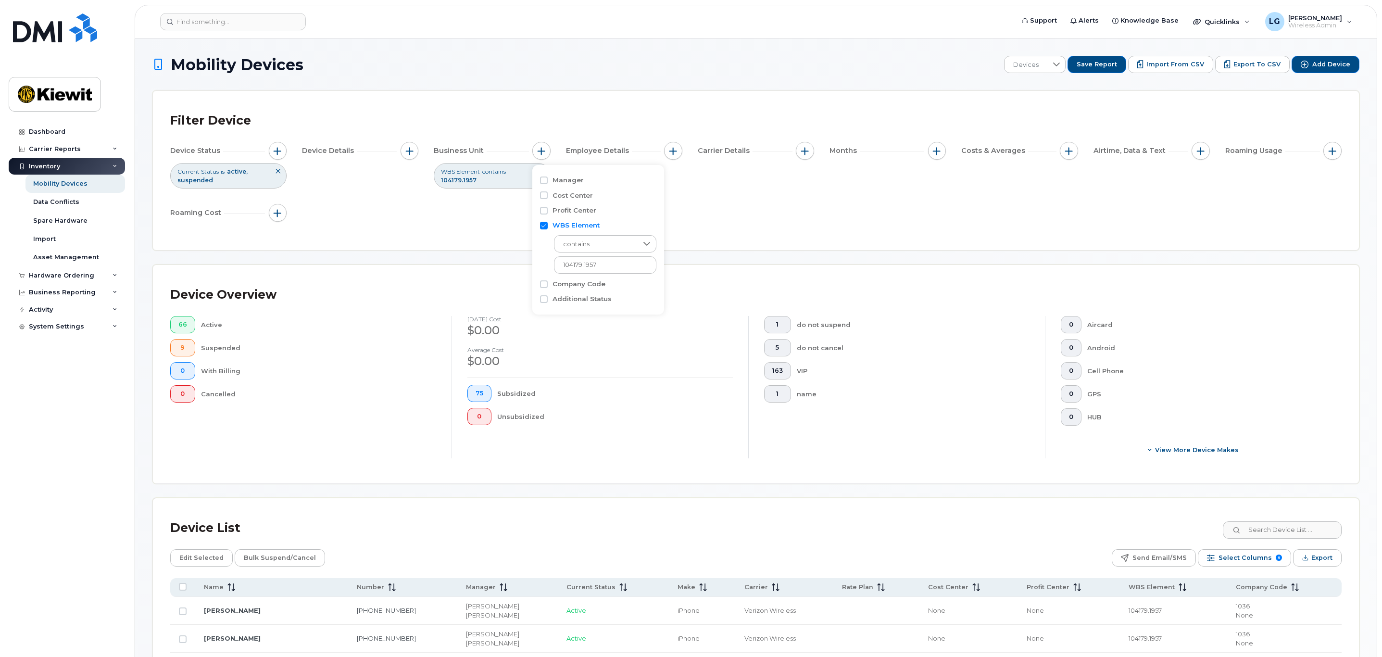
click at [738, 201] on div "Device Status Current Status is active suspended Device Details Business Unit W…" at bounding box center [756, 184] width 1172 height 84
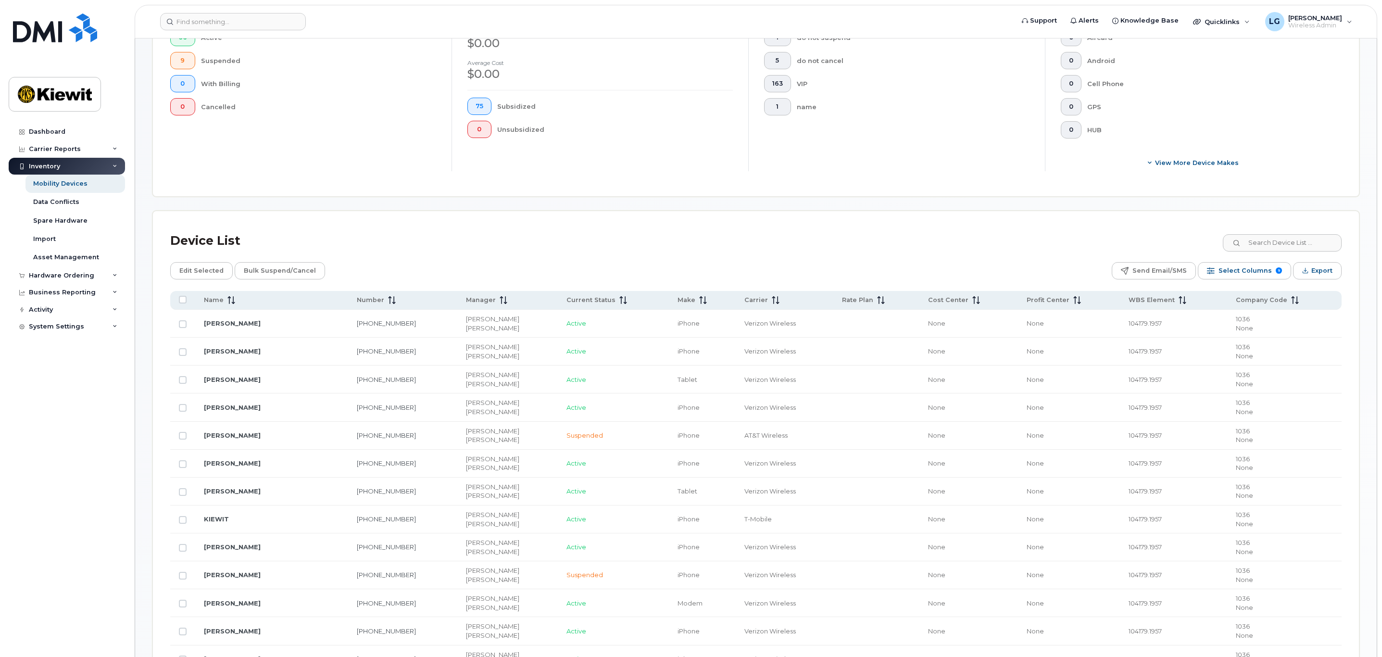
scroll to position [289, 0]
click at [221, 298] on span "Name" at bounding box center [214, 298] width 20 height 9
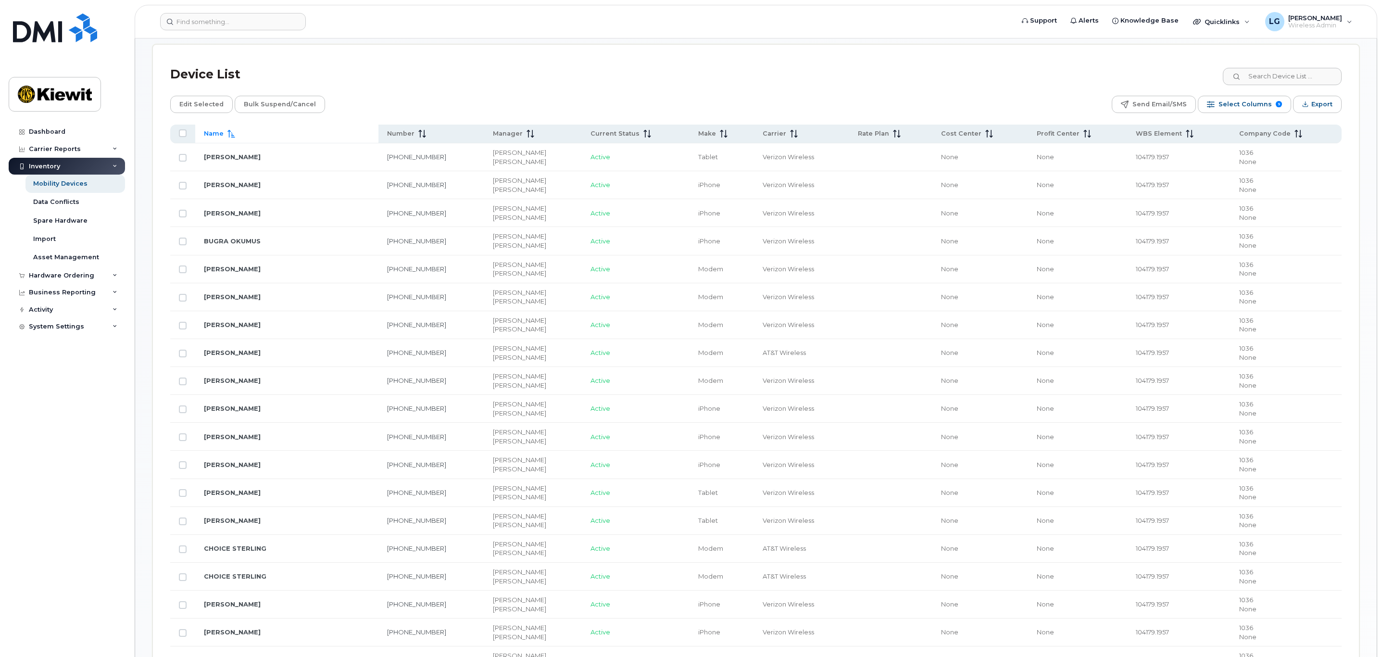
scroll to position [505, 0]
